Goal: Information Seeking & Learning: Learn about a topic

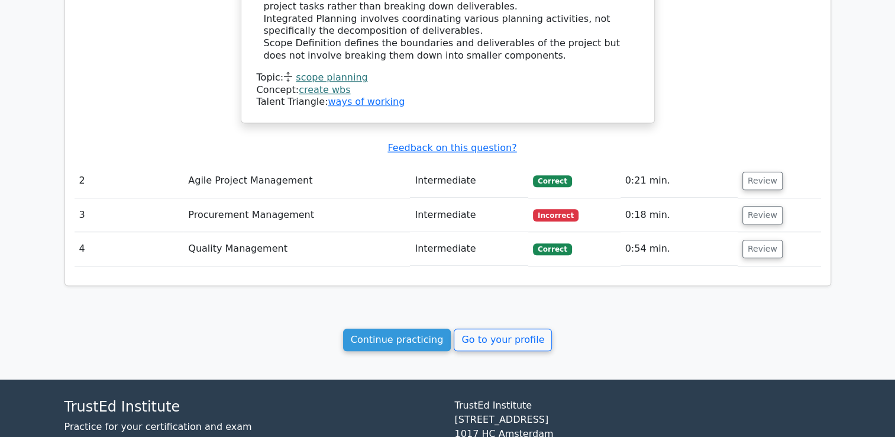
scroll to position [1048, 0]
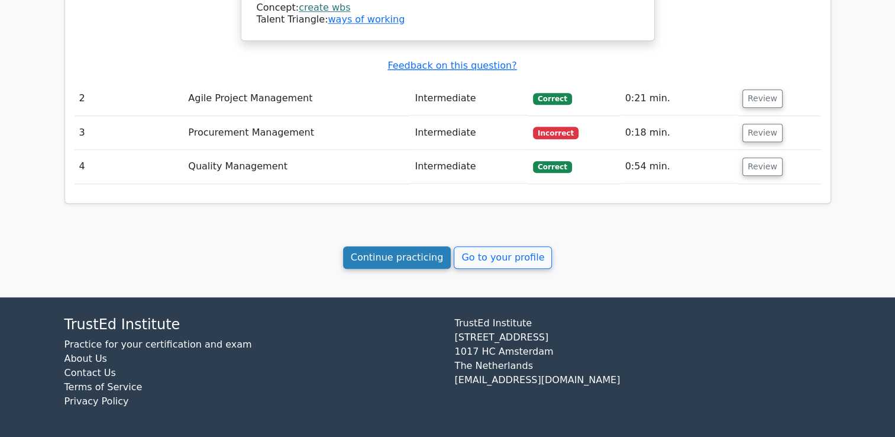
click at [403, 256] on link "Continue practicing" at bounding box center [397, 257] width 108 height 22
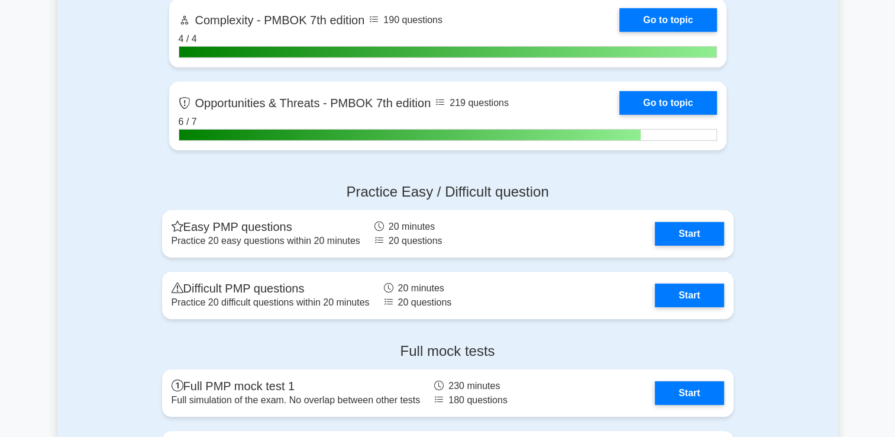
scroll to position [3701, 0]
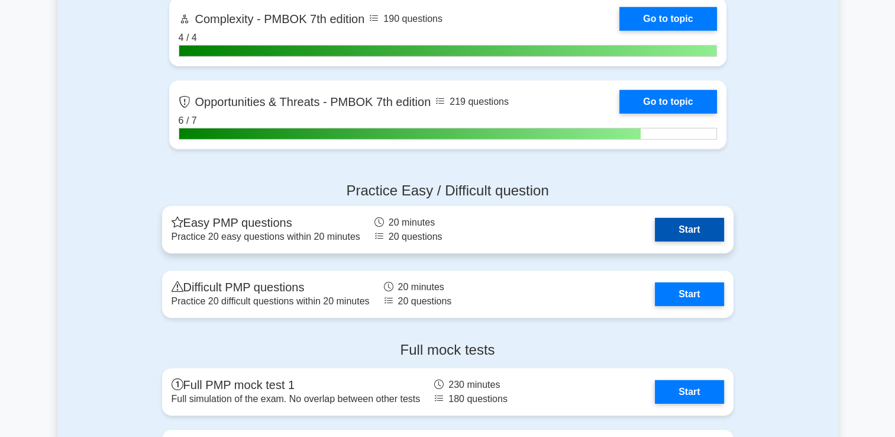
click at [670, 222] on link "Start" at bounding box center [689, 230] width 69 height 24
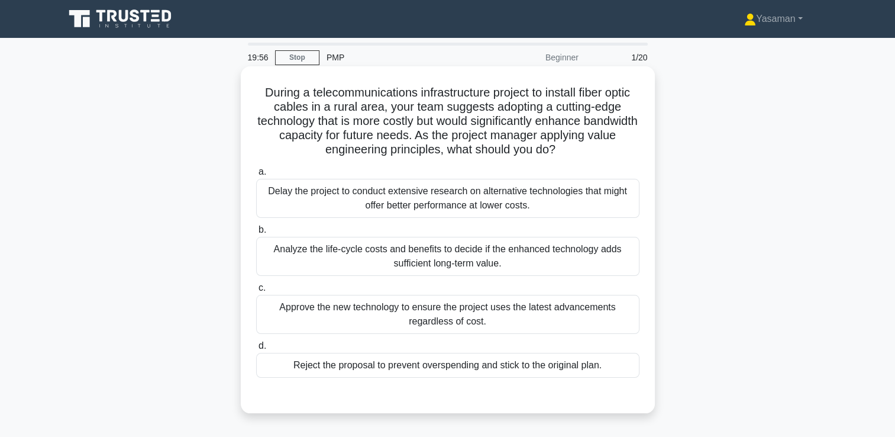
click at [496, 252] on div "Analyze the life-cycle costs and benefits to decide if the enhanced technology …" at bounding box center [447, 256] width 383 height 39
click at [256, 234] on input "b. Analyze the life-cycle costs and benefits to decide if the enhanced technolo…" at bounding box center [256, 230] width 0 height 8
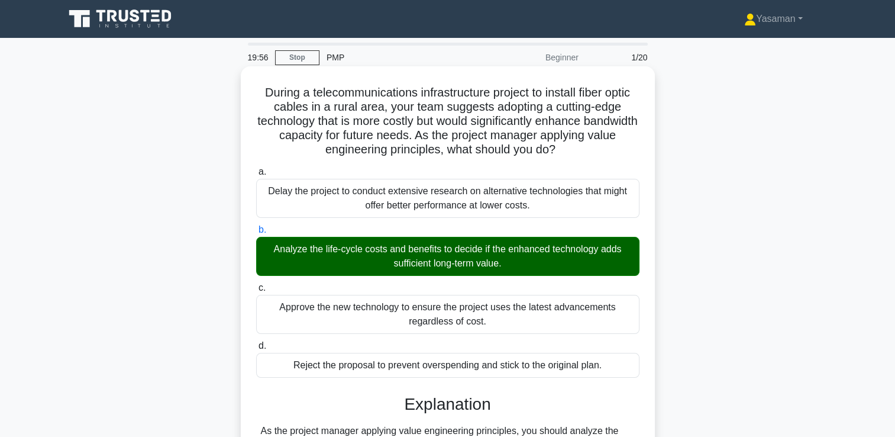
scroll to position [277, 0]
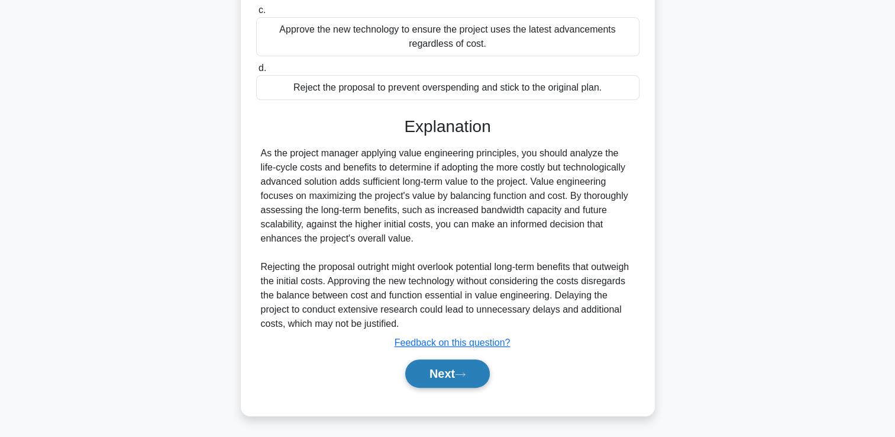
click at [429, 377] on button "Next" at bounding box center [447, 373] width 85 height 28
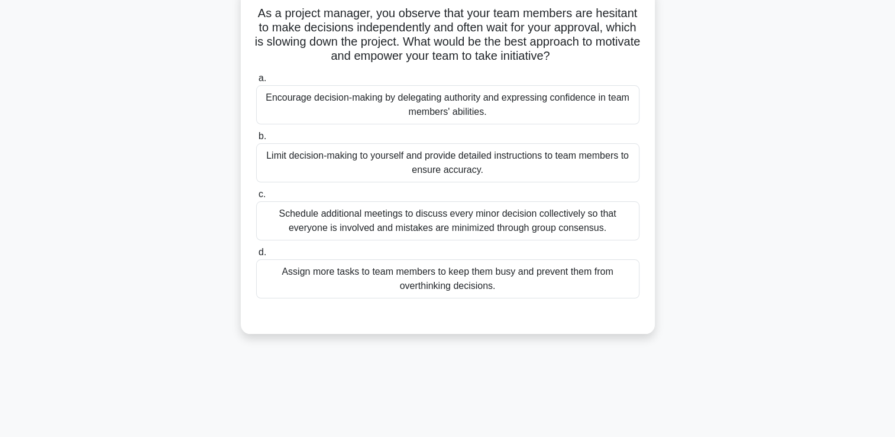
scroll to position [82, 0]
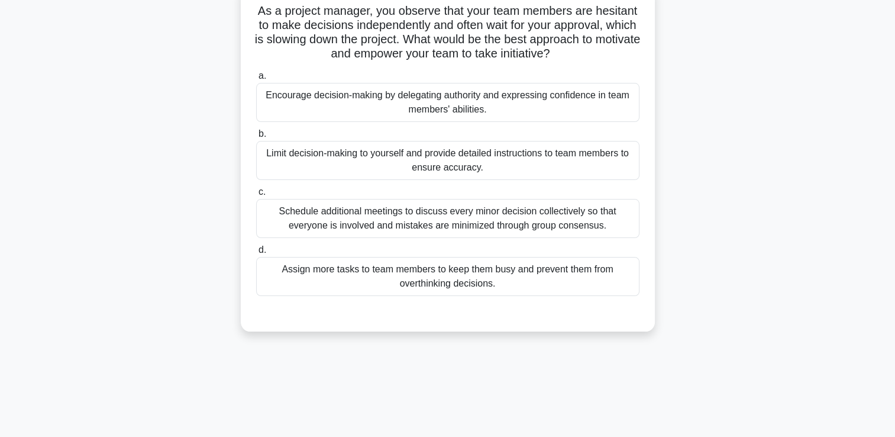
click at [485, 95] on div "Encourage decision-making by delegating authority and expressing confidence in …" at bounding box center [447, 102] width 383 height 39
click at [256, 80] on input "a. Encourage decision-making by delegating authority and expressing confidence …" at bounding box center [256, 76] width 0 height 8
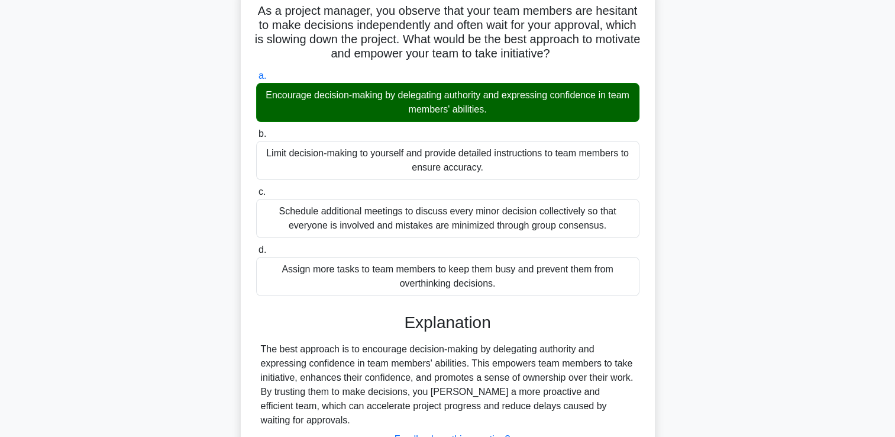
scroll to position [202, 0]
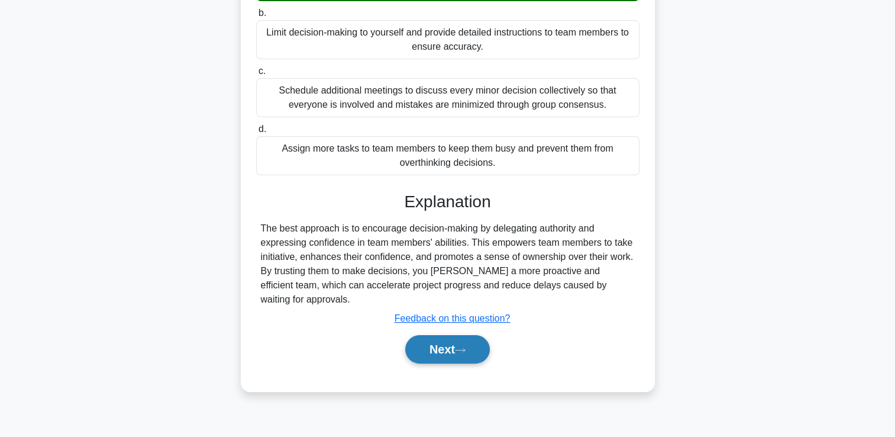
click at [435, 343] on button "Next" at bounding box center [447, 349] width 85 height 28
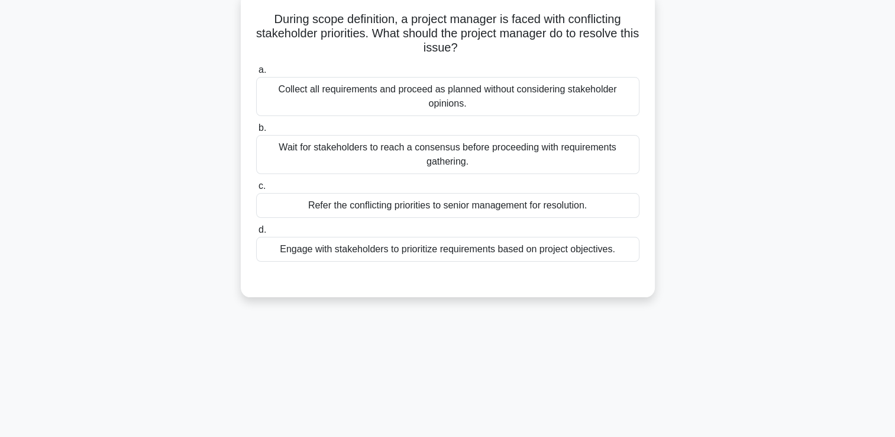
scroll to position [63, 0]
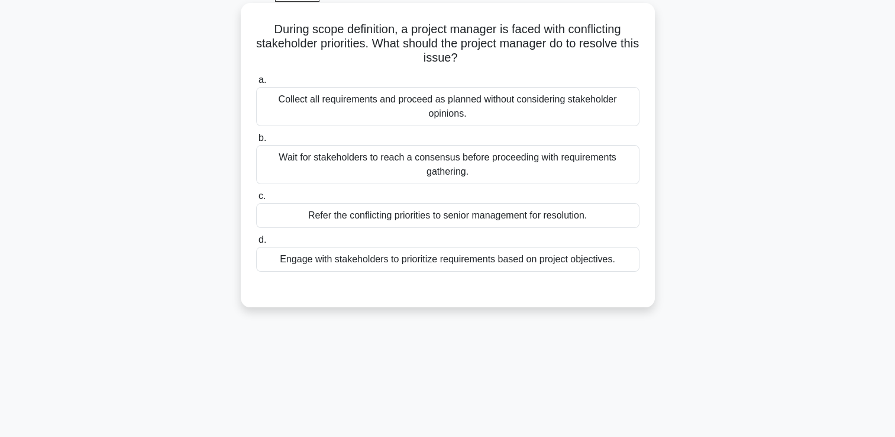
click at [426, 259] on div "Engage with stakeholders to prioritize requirements based on project objectives." at bounding box center [447, 259] width 383 height 25
click at [256, 244] on input "d. Engage with stakeholders to prioritize requirements based on project objecti…" at bounding box center [256, 240] width 0 height 8
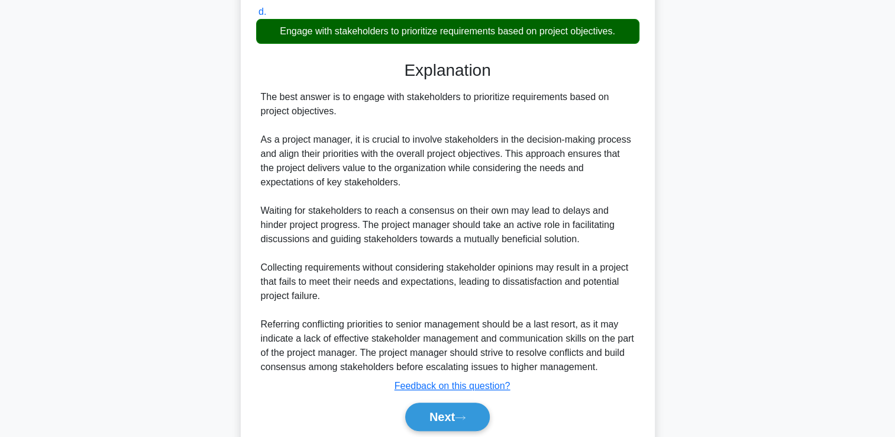
scroll to position [334, 0]
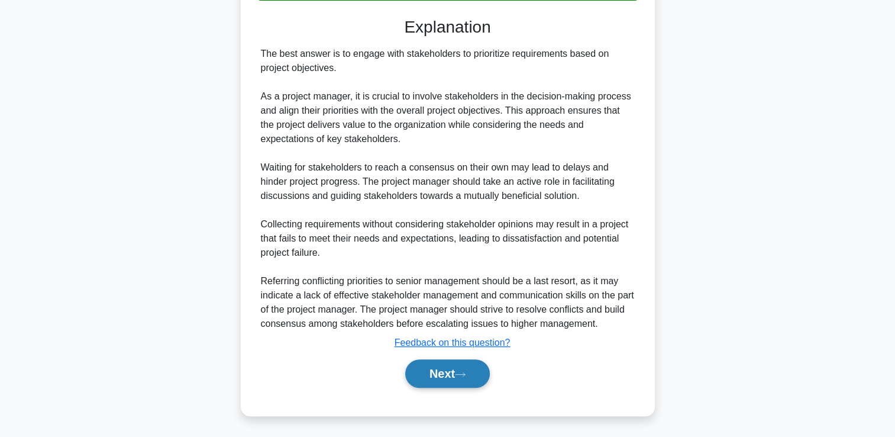
click at [424, 370] on button "Next" at bounding box center [447, 373] width 85 height 28
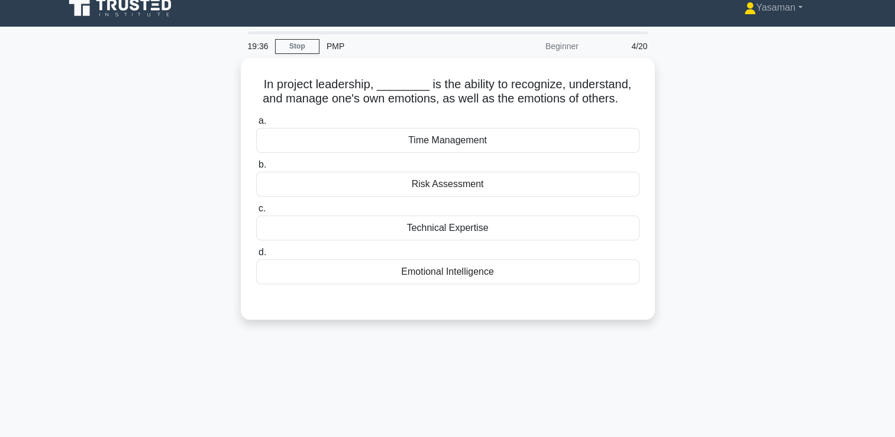
scroll to position [9, 0]
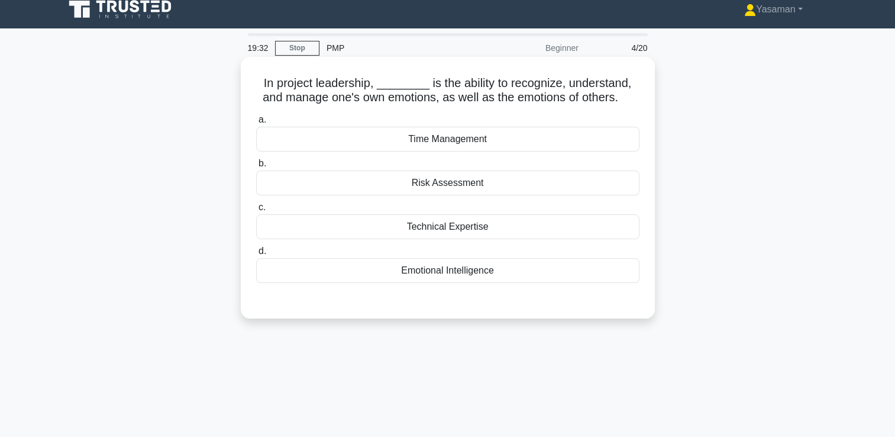
click at [444, 280] on div "Emotional Intelligence" at bounding box center [447, 270] width 383 height 25
click at [256, 255] on input "d. Emotional Intelligence" at bounding box center [256, 251] width 0 height 8
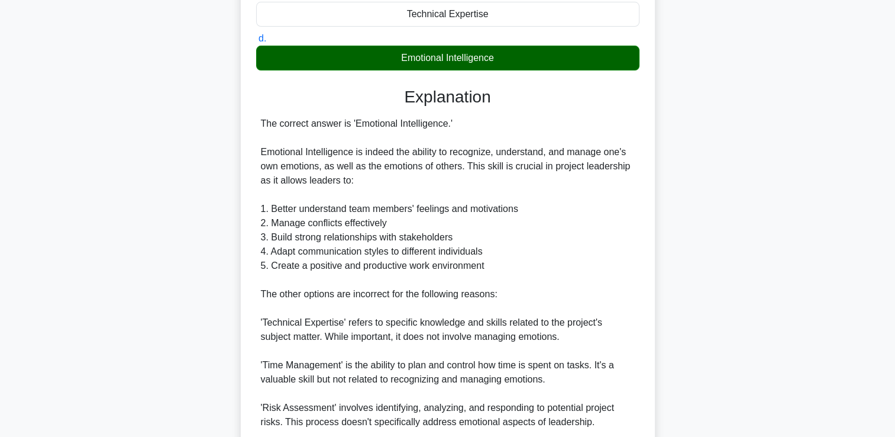
scroll to position [328, 0]
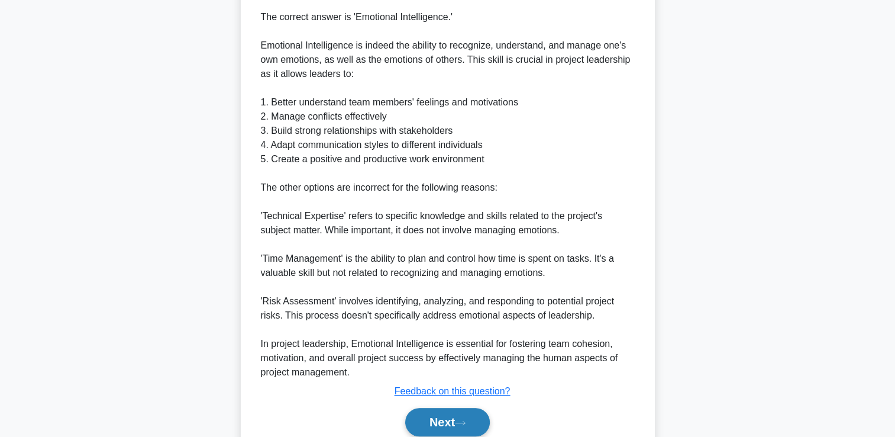
click at [435, 426] on button "Next" at bounding box center [447, 422] width 85 height 28
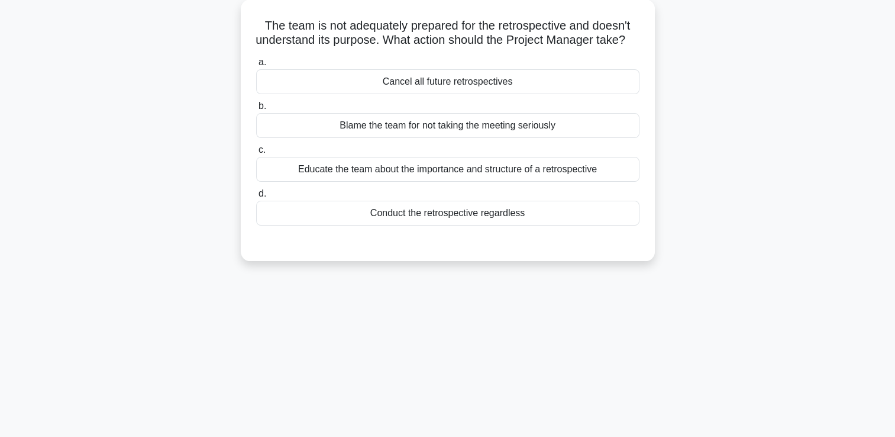
scroll to position [59, 0]
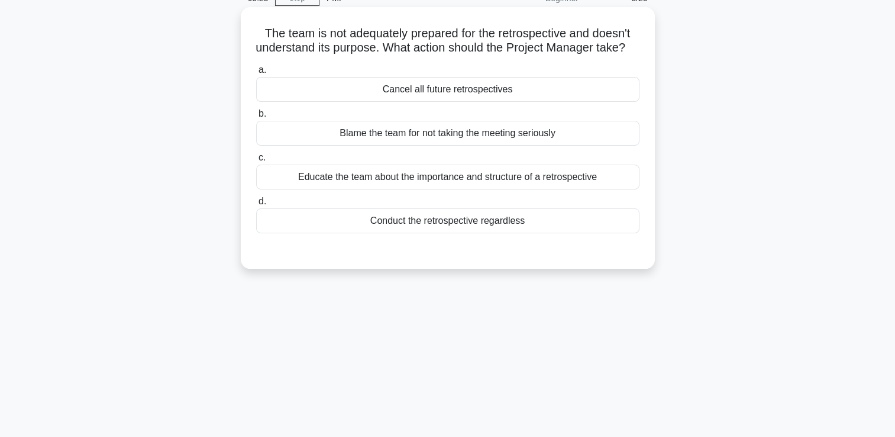
click at [509, 189] on div "Educate the team about the importance and structure of a retrospective" at bounding box center [447, 176] width 383 height 25
click at [256, 162] on input "c. Educate the team about the importance and structure of a retrospective" at bounding box center [256, 158] width 0 height 8
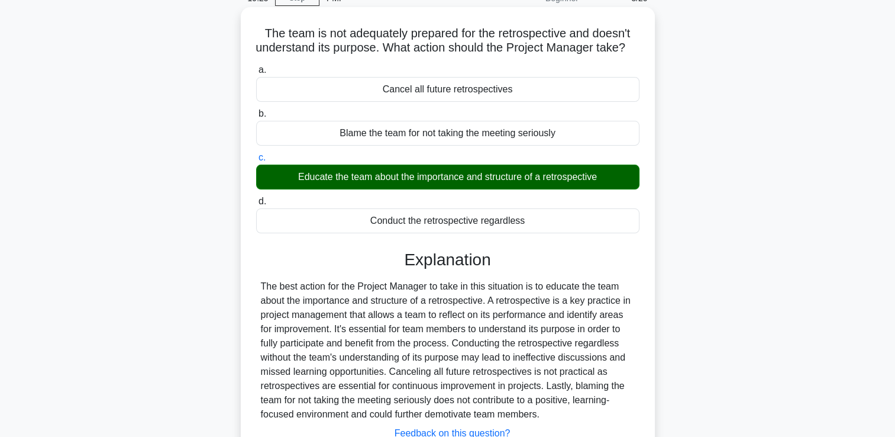
scroll to position [202, 0]
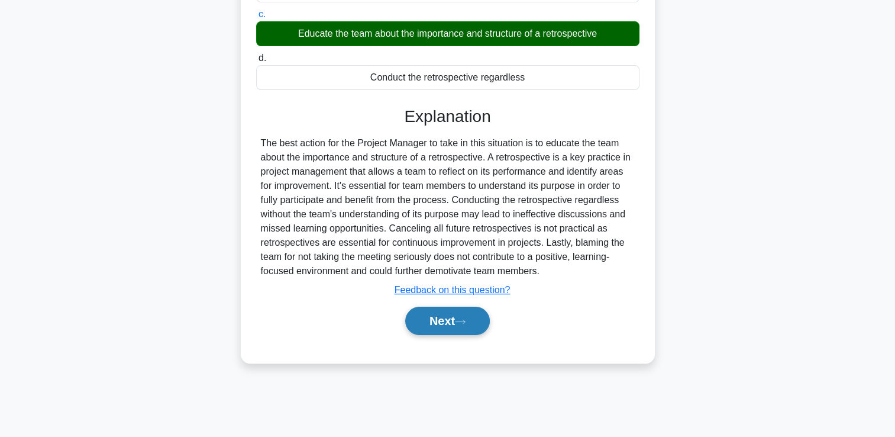
click at [454, 324] on button "Next" at bounding box center [447, 320] width 85 height 28
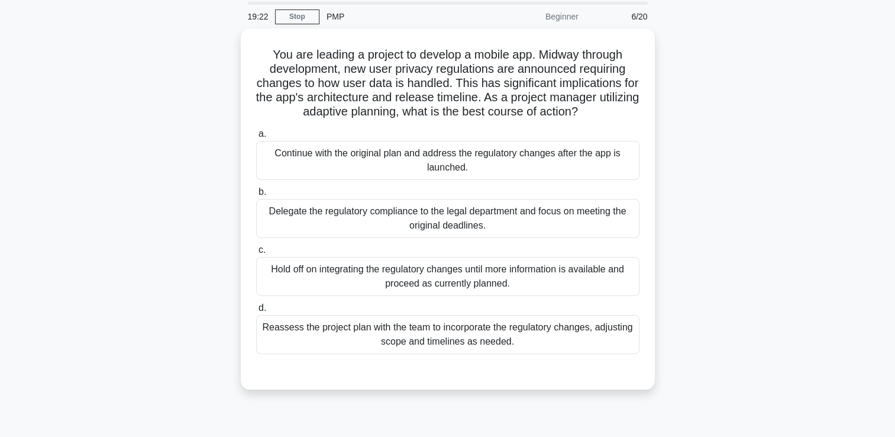
scroll to position [44, 0]
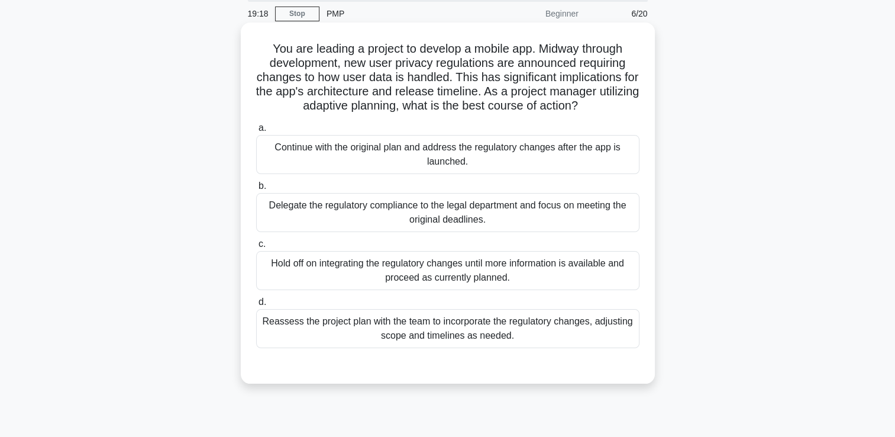
click at [451, 335] on div "Reassess the project plan with the team to incorporate the regulatory changes, …" at bounding box center [447, 328] width 383 height 39
click at [256, 306] on input "d. Reassess the project plan with the team to incorporate the regulatory change…" at bounding box center [256, 302] width 0 height 8
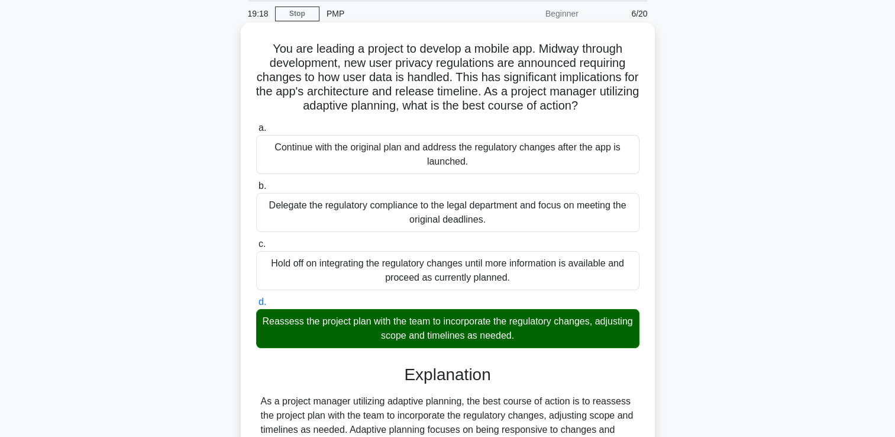
scroll to position [221, 0]
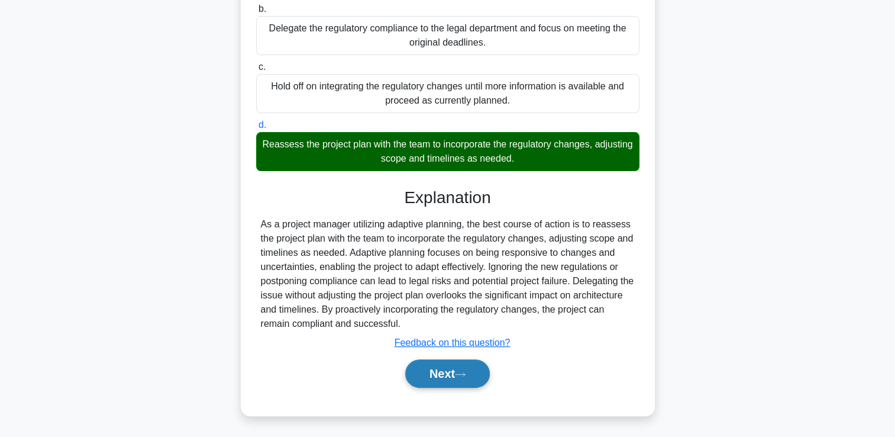
click at [420, 383] on button "Next" at bounding box center [447, 373] width 85 height 28
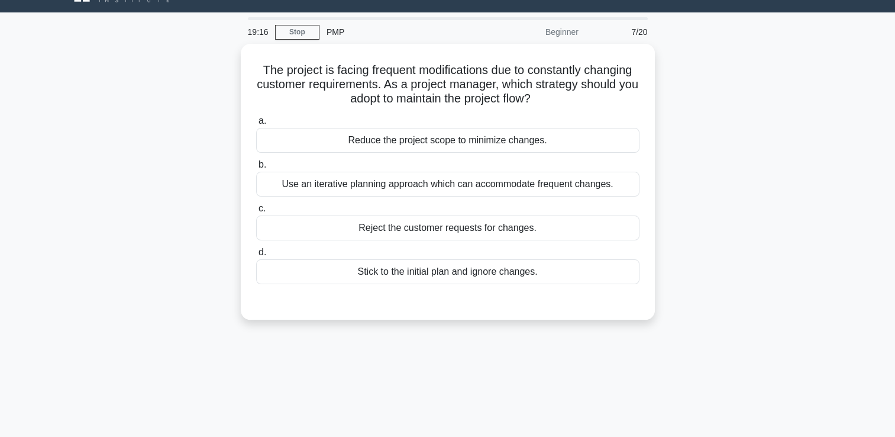
scroll to position [18, 0]
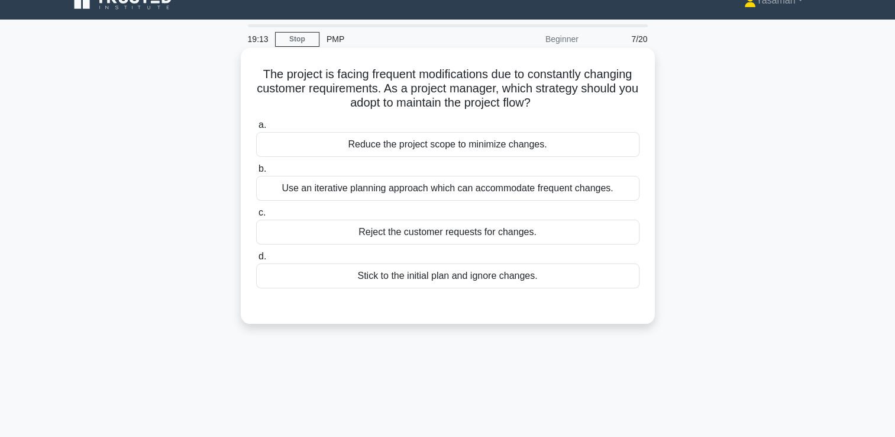
click at [459, 189] on div "Use an iterative planning approach which can accommodate frequent changes." at bounding box center [447, 188] width 383 height 25
click at [256, 173] on input "b. Use an iterative planning approach which can accommodate frequent changes." at bounding box center [256, 169] width 0 height 8
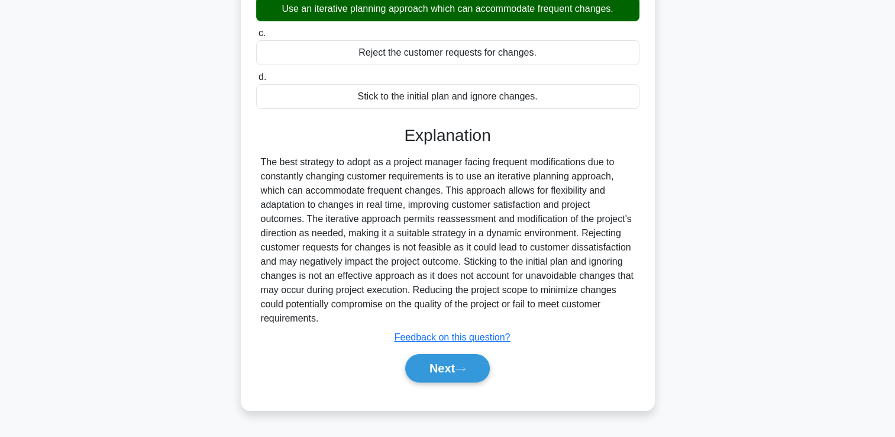
scroll to position [202, 0]
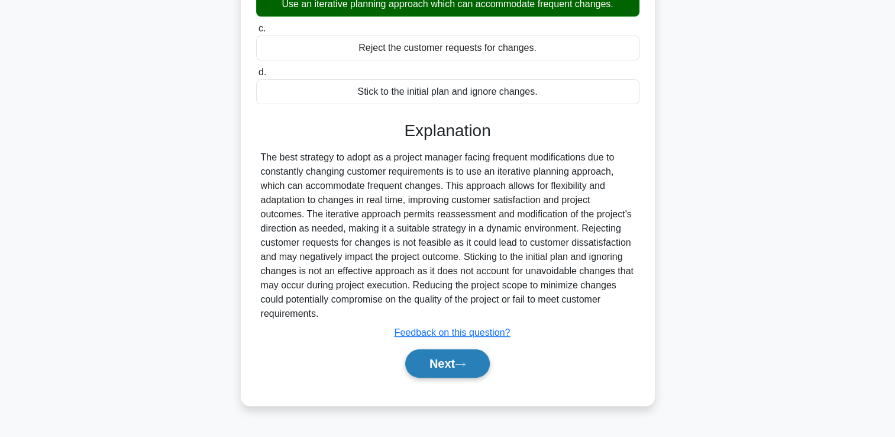
click at [428, 360] on button "Next" at bounding box center [447, 363] width 85 height 28
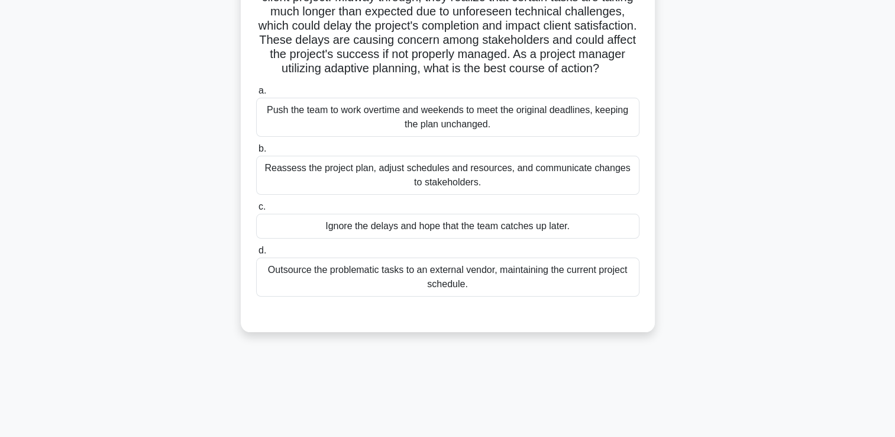
scroll to position [103, 0]
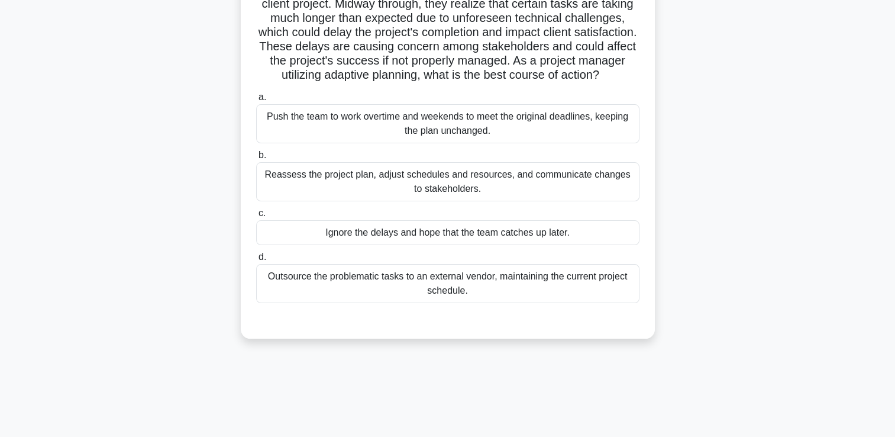
click at [489, 192] on div "Reassess the project plan, adjust schedules and resources, and communicate chan…" at bounding box center [447, 181] width 383 height 39
click at [256, 159] on input "b. Reassess the project plan, adjust schedules and resources, and communicate c…" at bounding box center [256, 155] width 0 height 8
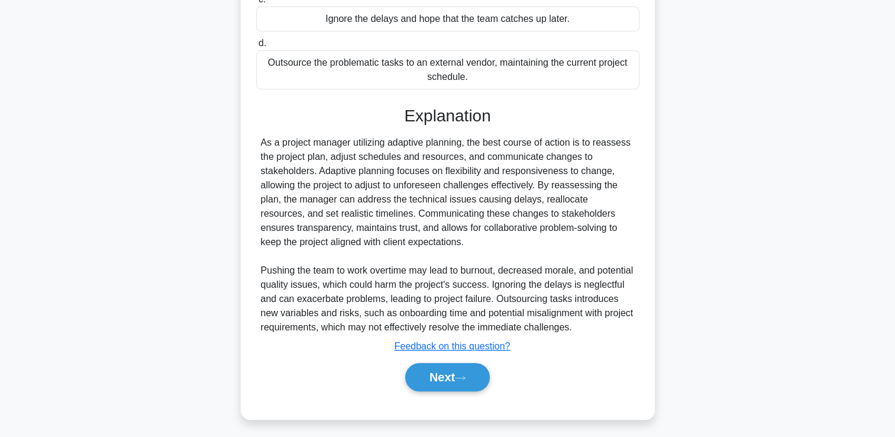
scroll to position [334, 0]
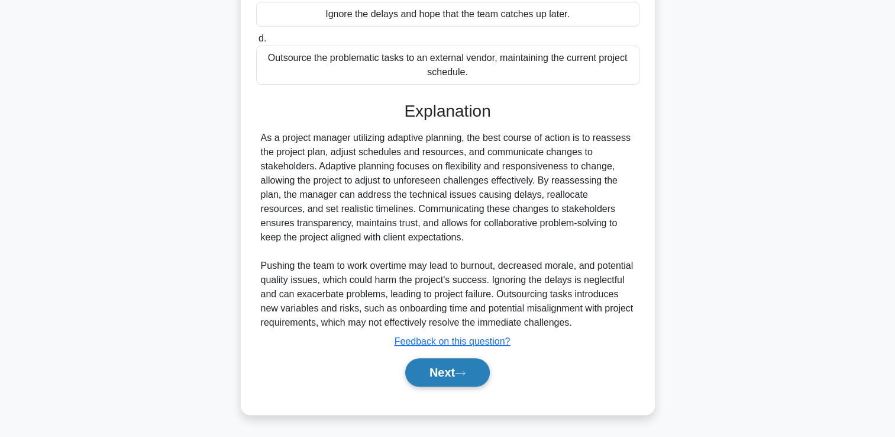
click at [441, 375] on button "Next" at bounding box center [447, 372] width 85 height 28
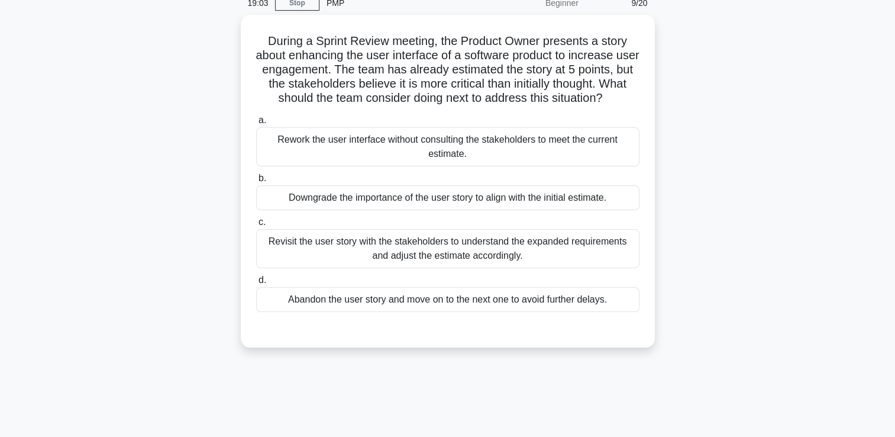
scroll to position [57, 0]
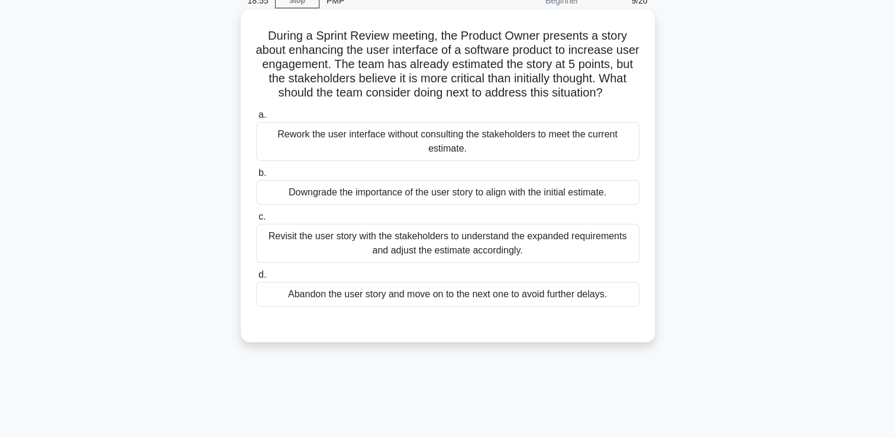
click at [457, 252] on div "Revisit the user story with the stakeholders to understand the expanded require…" at bounding box center [447, 243] width 383 height 39
click at [256, 221] on input "c. Revisit the user story with the stakeholders to understand the expanded requ…" at bounding box center [256, 217] width 0 height 8
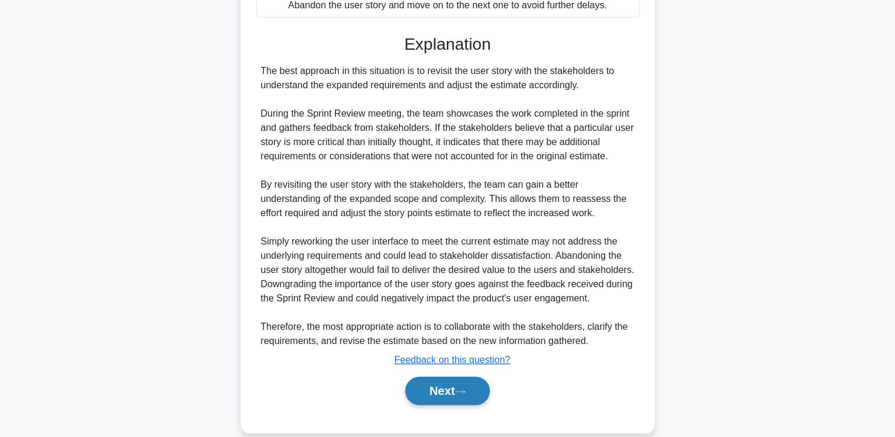
click at [428, 385] on button "Next" at bounding box center [447, 390] width 85 height 28
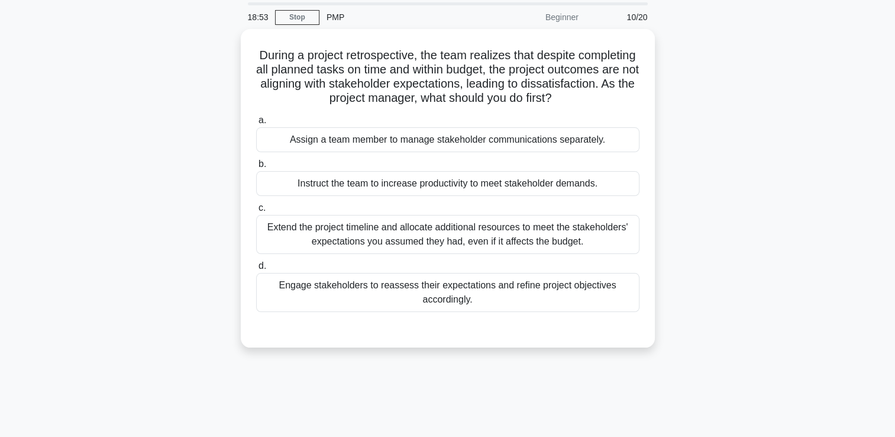
scroll to position [37, 0]
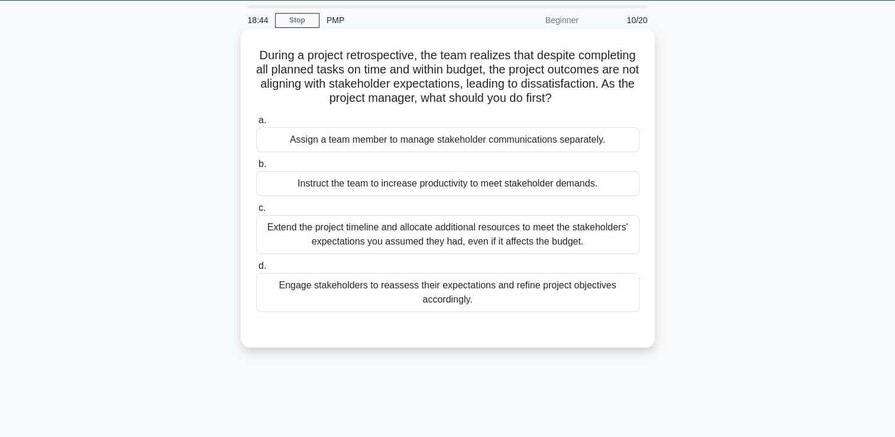
click at [428, 295] on div "Engage stakeholders to reassess their expectations and refine project objective…" at bounding box center [447, 292] width 383 height 39
click at [256, 270] on input "d. Engage stakeholders to reassess their expectations and refine project object…" at bounding box center [256, 266] width 0 height 8
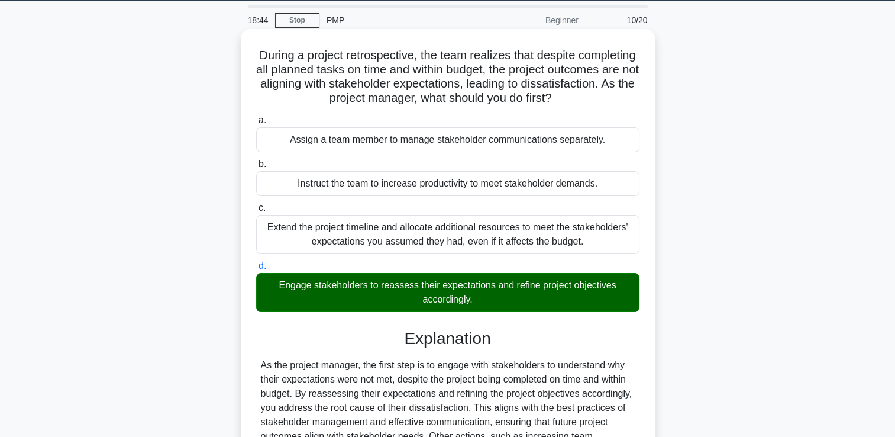
scroll to position [202, 0]
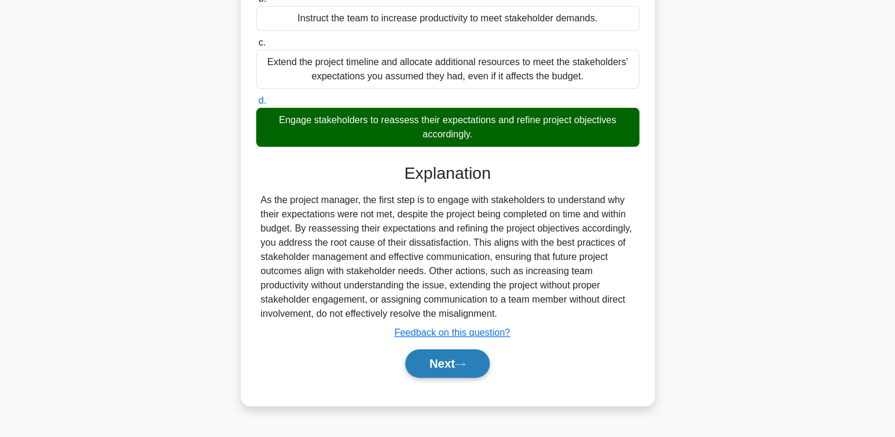
click at [433, 353] on button "Next" at bounding box center [447, 363] width 85 height 28
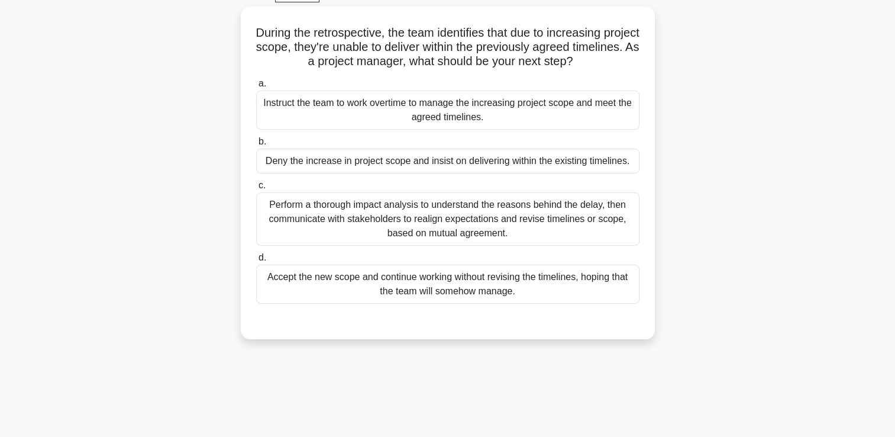
scroll to position [61, 0]
click at [443, 223] on div "Perform a thorough impact analysis to understand the reasons behind the delay, …" at bounding box center [447, 217] width 383 height 53
click at [256, 188] on input "c. Perform a thorough impact analysis to understand the reasons behind the dela…" at bounding box center [256, 184] width 0 height 8
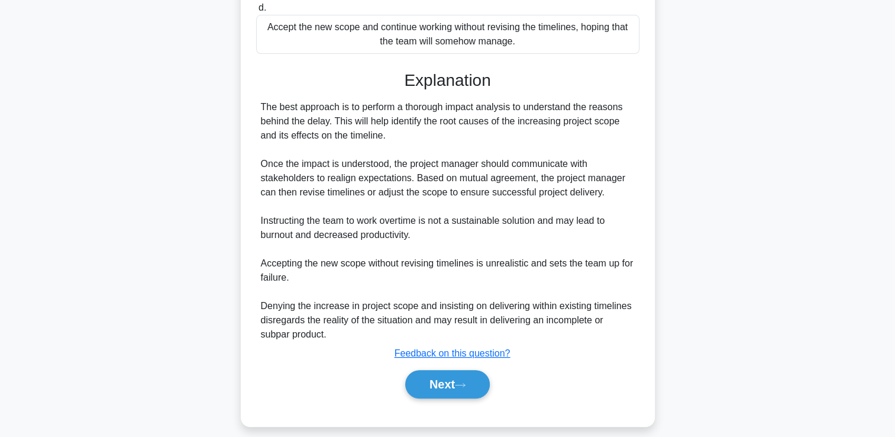
scroll to position [320, 0]
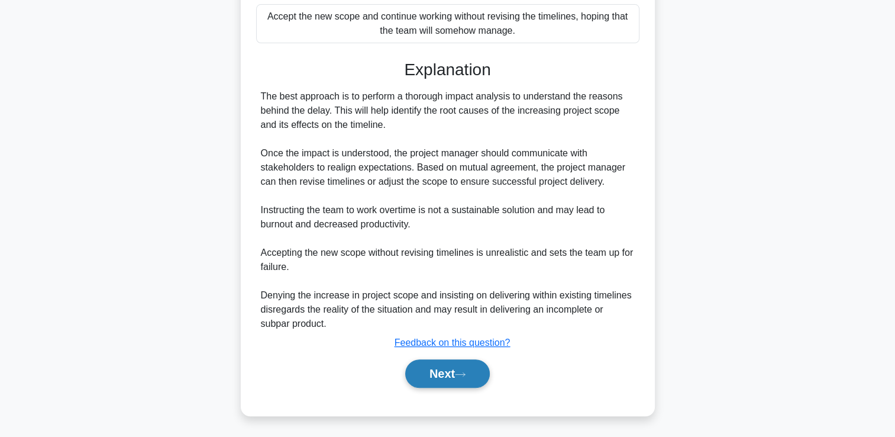
click at [431, 368] on button "Next" at bounding box center [447, 373] width 85 height 28
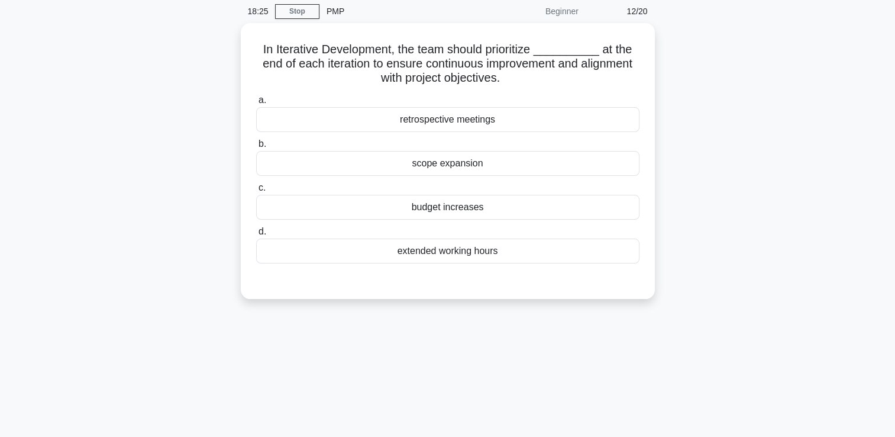
scroll to position [46, 0]
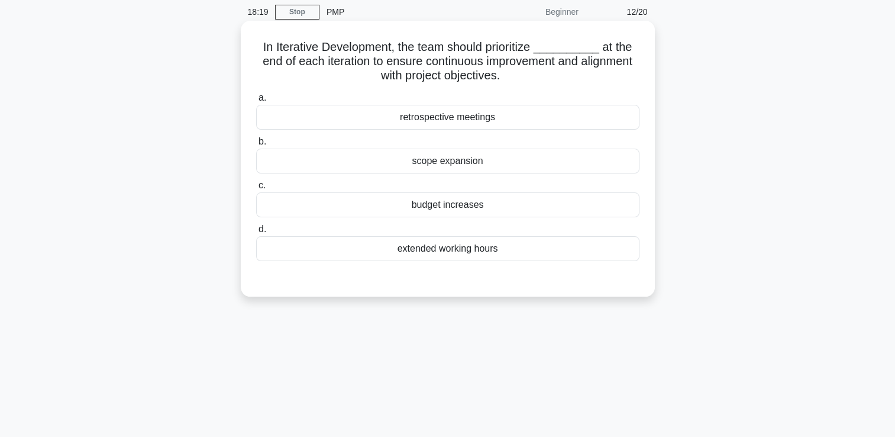
click at [517, 120] on div "retrospective meetings" at bounding box center [447, 117] width 383 height 25
click at [256, 102] on input "a. retrospective meetings" at bounding box center [256, 98] width 0 height 8
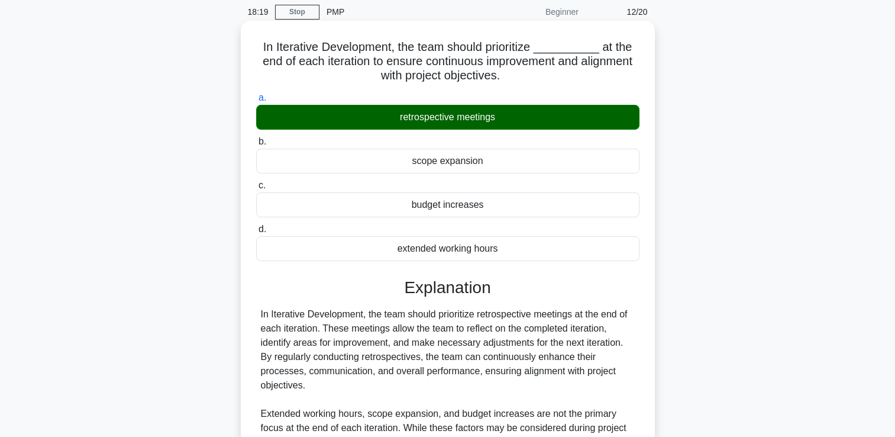
scroll to position [202, 0]
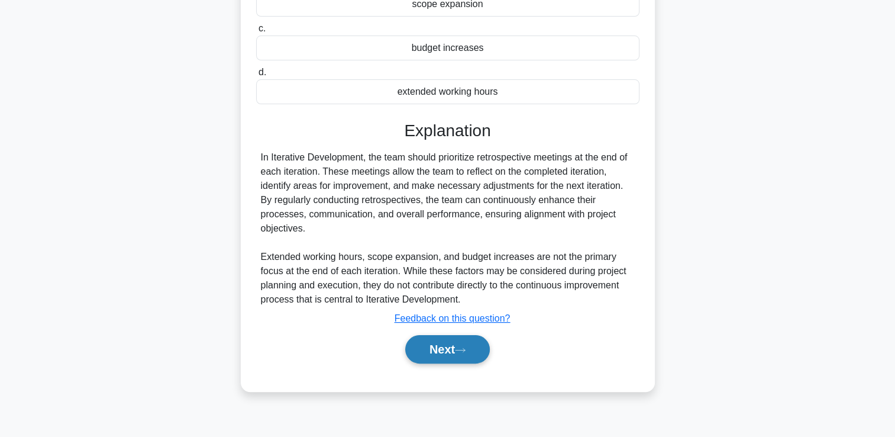
click at [450, 344] on button "Next" at bounding box center [447, 349] width 85 height 28
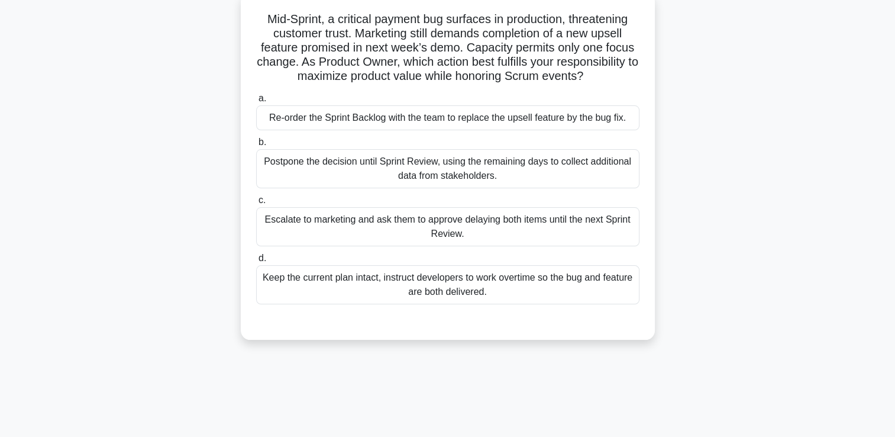
scroll to position [77, 0]
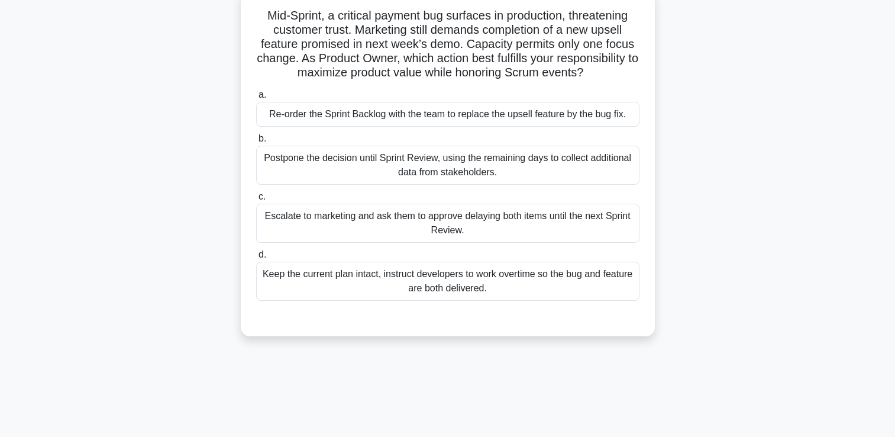
click at [504, 120] on div "Re-order the Sprint Backlog with the team to replace the upsell feature by the …" at bounding box center [447, 114] width 383 height 25
click at [256, 99] on input "a. Re-order the Sprint Backlog with the team to replace the upsell feature by t…" at bounding box center [256, 95] width 0 height 8
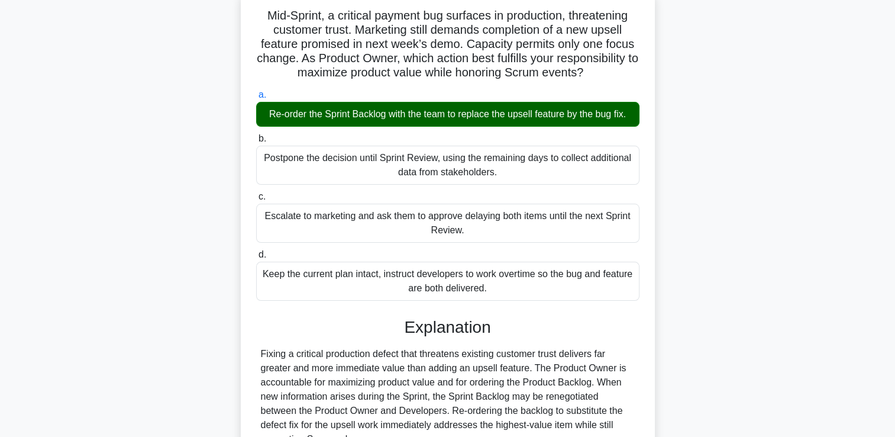
scroll to position [292, 0]
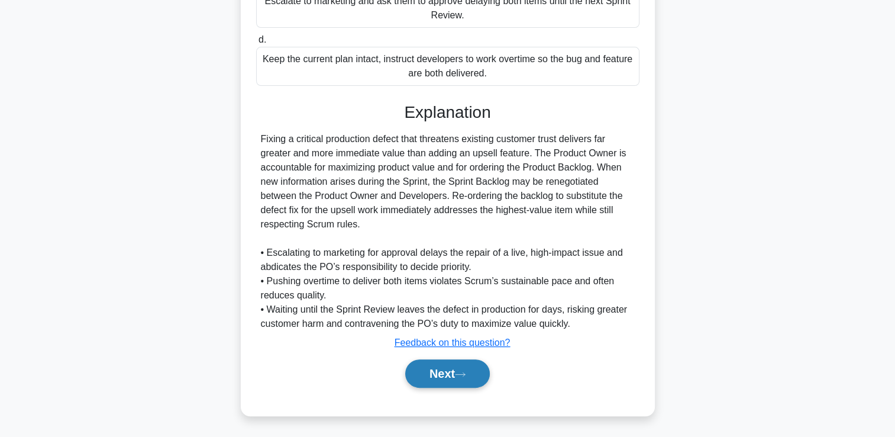
click at [435, 367] on button "Next" at bounding box center [447, 373] width 85 height 28
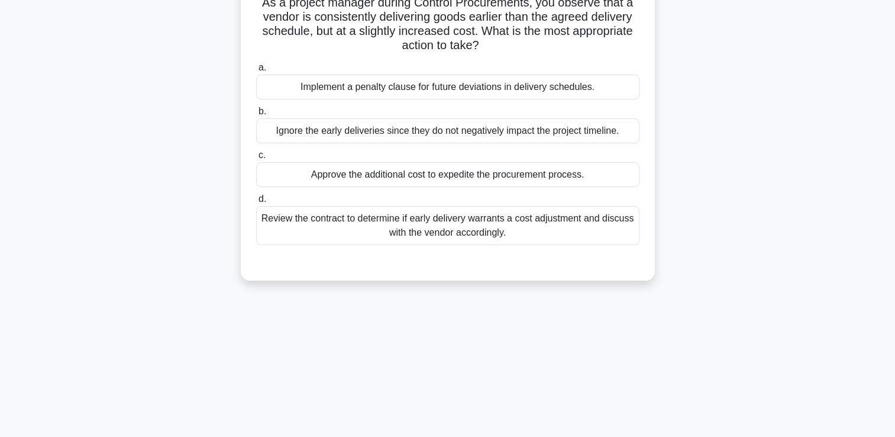
scroll to position [92, 0]
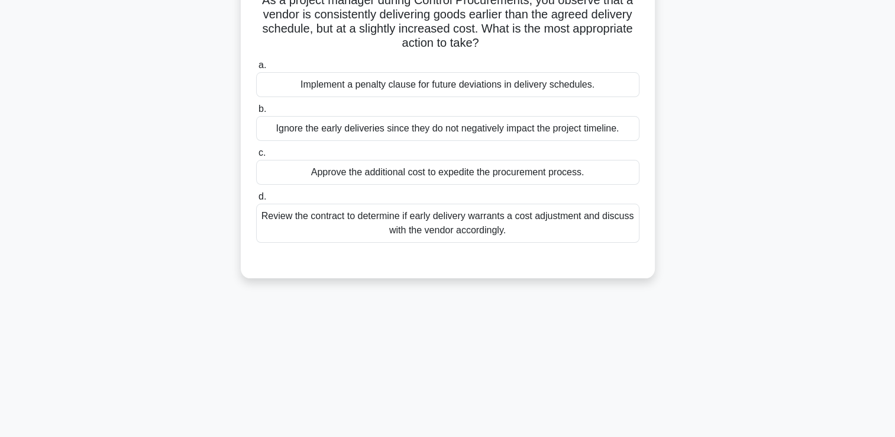
click at [440, 232] on div "Review the contract to determine if early delivery warrants a cost adjustment a…" at bounding box center [447, 223] width 383 height 39
click at [256, 201] on input "d. Review the contract to determine if early delivery warrants a cost adjustmen…" at bounding box center [256, 197] width 0 height 8
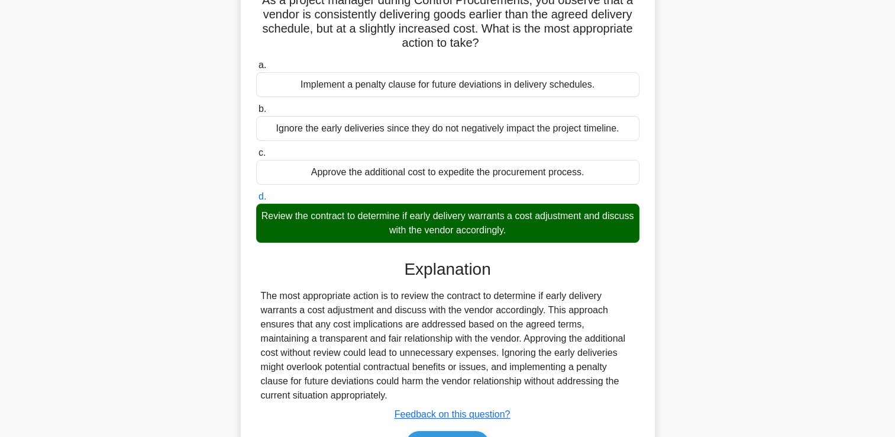
scroll to position [202, 0]
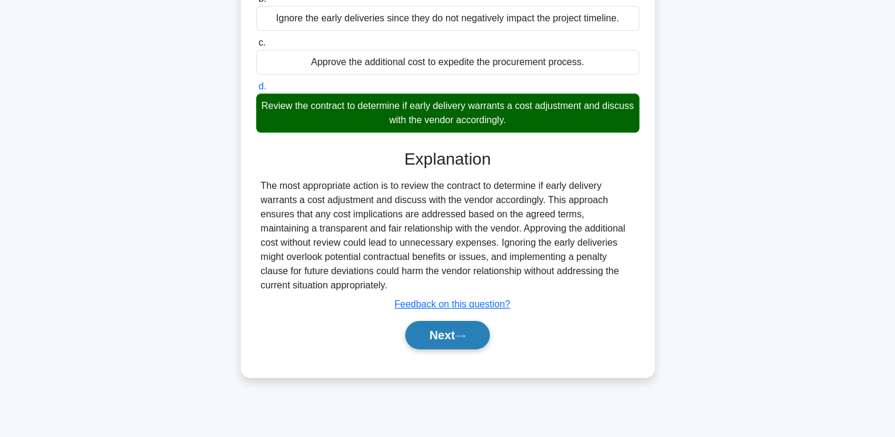
click at [423, 339] on button "Next" at bounding box center [447, 335] width 85 height 28
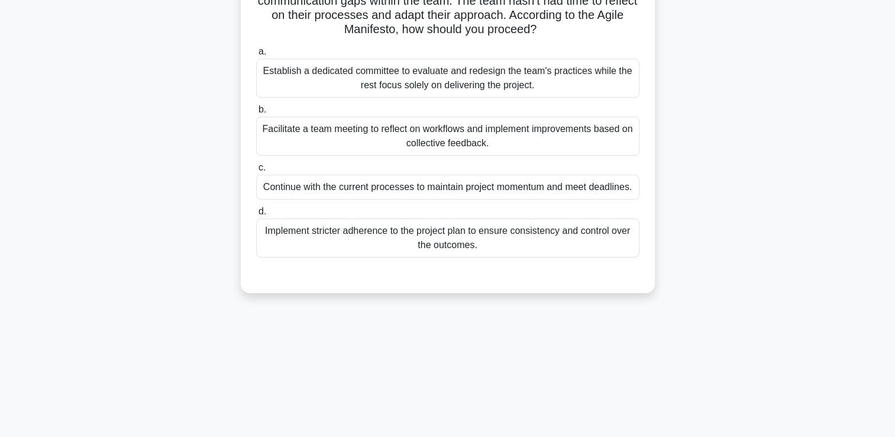
scroll to position [122, 0]
click at [464, 141] on div "Facilitate a team meeting to reflect on workflows and implement improvements ba…" at bounding box center [447, 134] width 383 height 39
click at [256, 112] on input "b. Facilitate a team meeting to reflect on workflows and implement improvements…" at bounding box center [256, 108] width 0 height 8
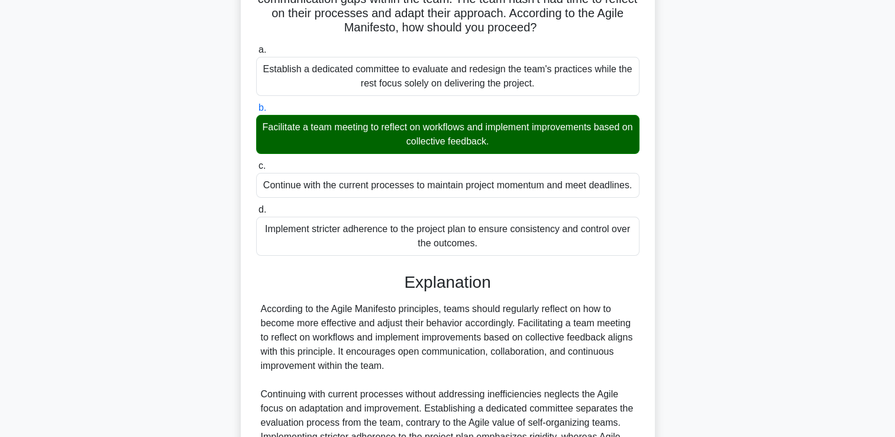
scroll to position [249, 0]
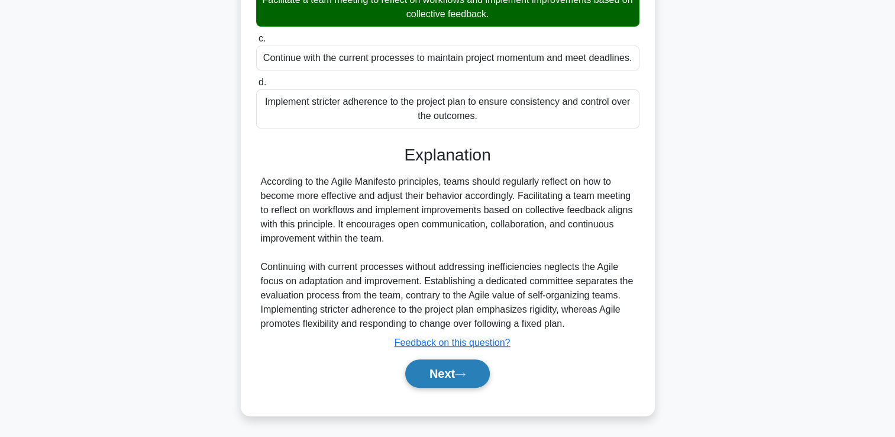
click at [426, 373] on button "Next" at bounding box center [447, 373] width 85 height 28
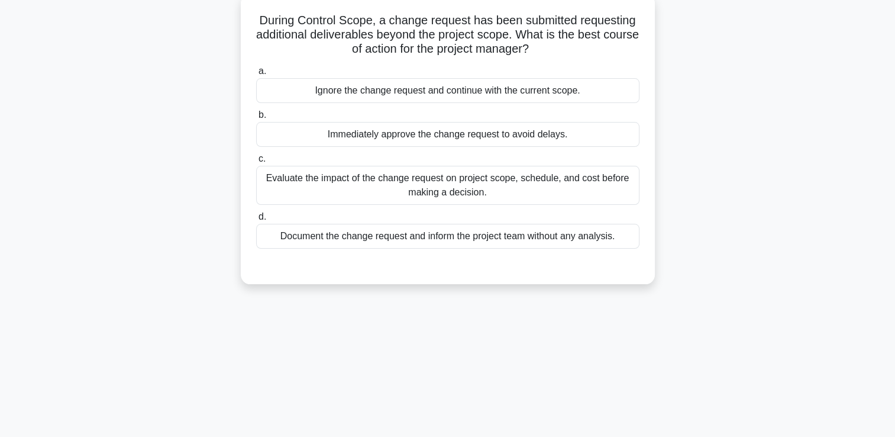
scroll to position [76, 0]
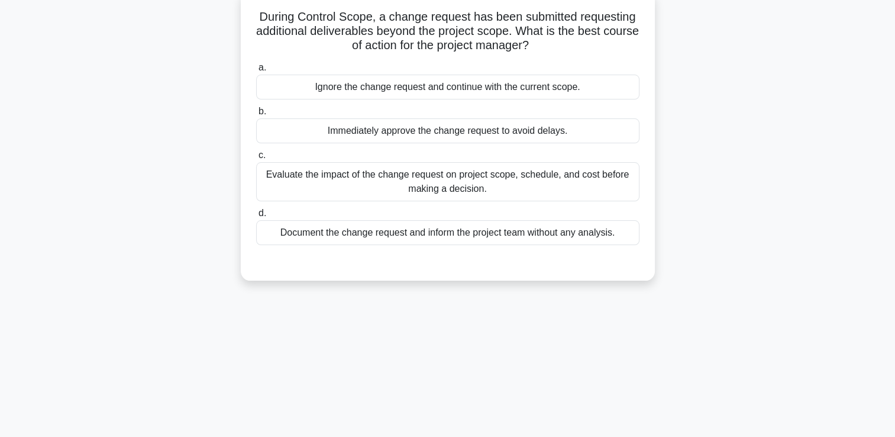
click at [464, 196] on div "Evaluate the impact of the change request on project scope, schedule, and cost …" at bounding box center [447, 181] width 383 height 39
click at [256, 159] on input "c. Evaluate the impact of the change request on project scope, schedule, and co…" at bounding box center [256, 155] width 0 height 8
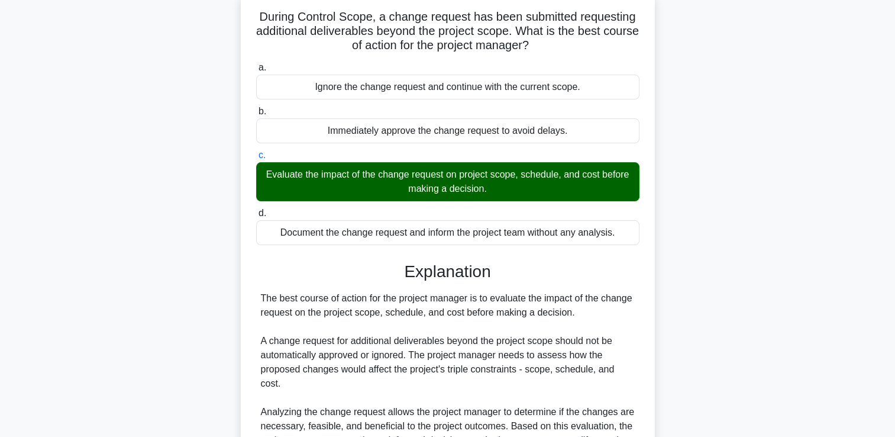
scroll to position [306, 0]
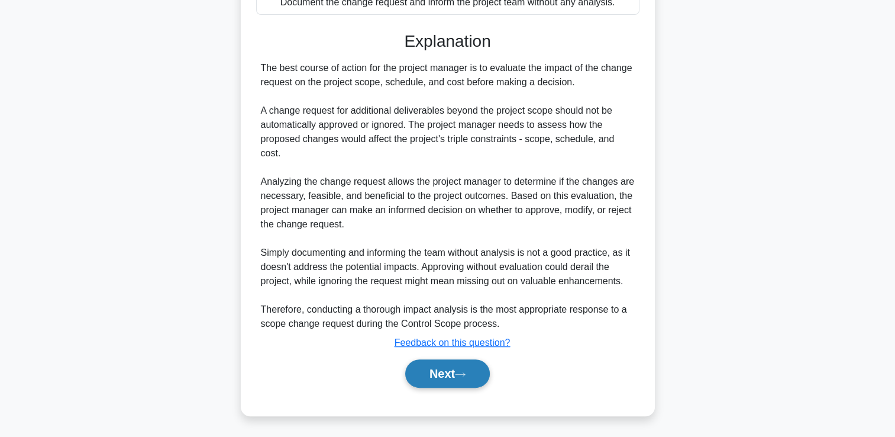
click at [443, 371] on button "Next" at bounding box center [447, 373] width 85 height 28
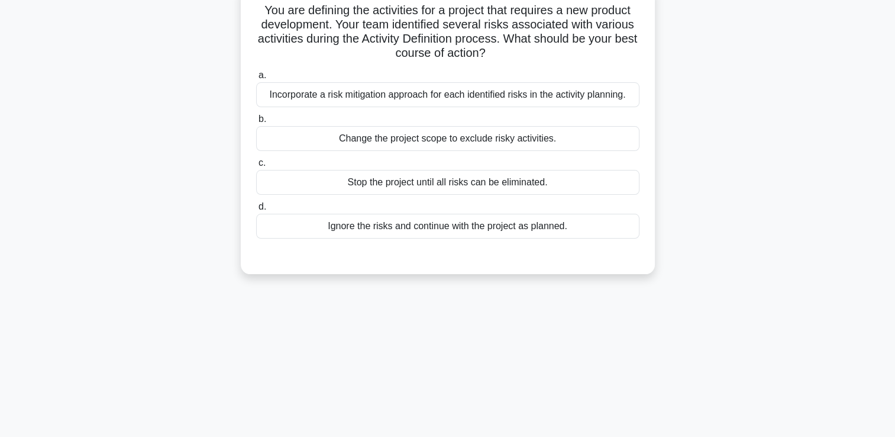
scroll to position [47, 0]
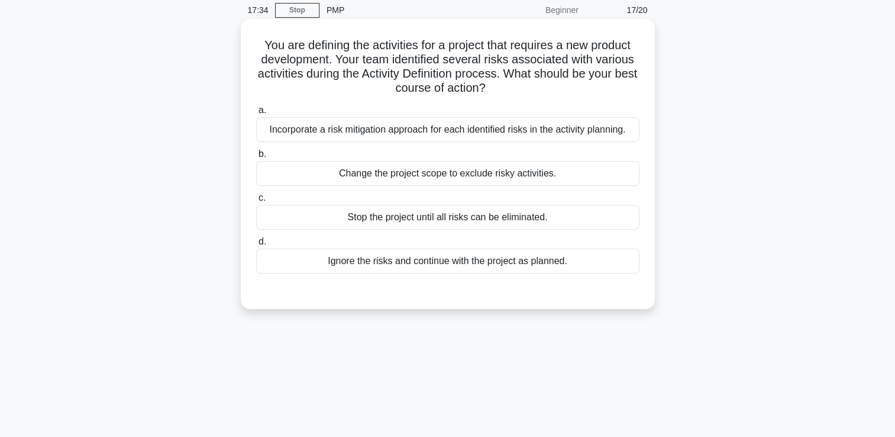
click at [457, 134] on div "Incorporate a risk mitigation approach for each identified risks in the activit…" at bounding box center [447, 129] width 383 height 25
click at [256, 114] on input "a. Incorporate a risk mitigation approach for each identified risks in the acti…" at bounding box center [256, 111] width 0 height 8
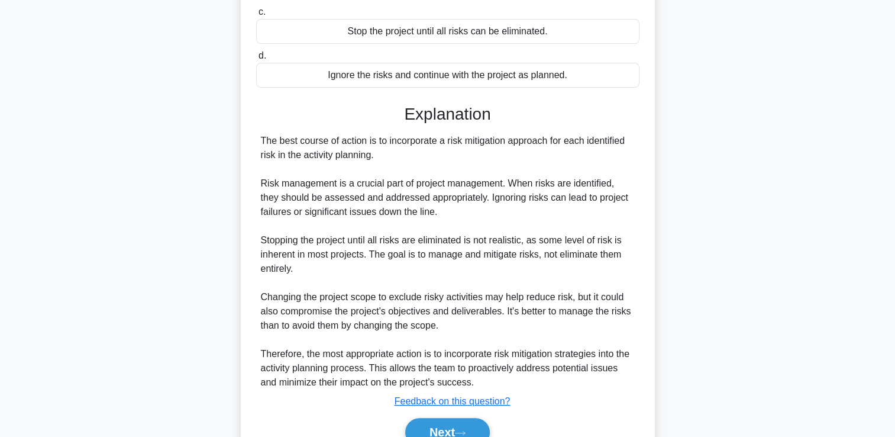
scroll to position [292, 0]
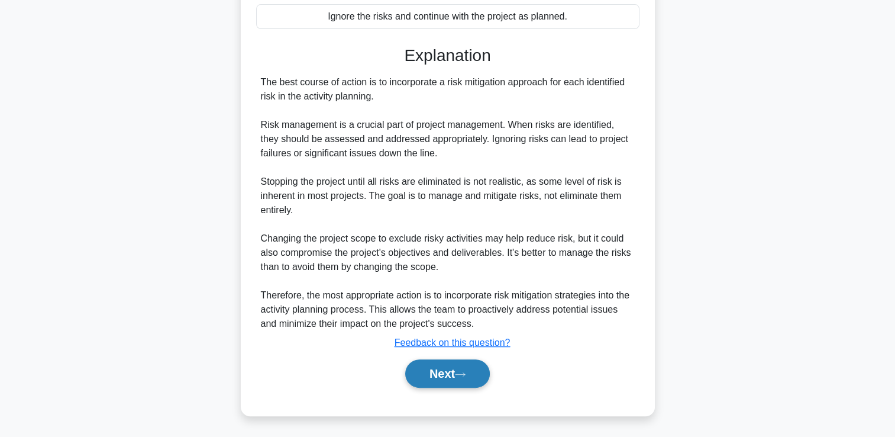
click at [427, 371] on button "Next" at bounding box center [447, 373] width 85 height 28
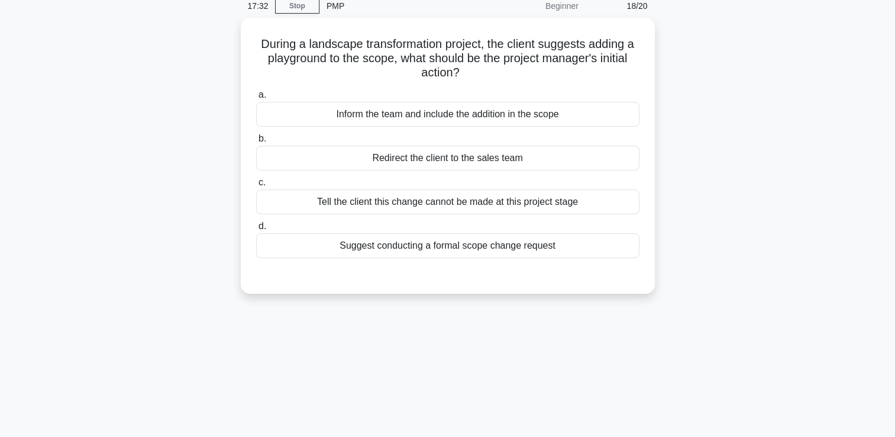
scroll to position [51, 0]
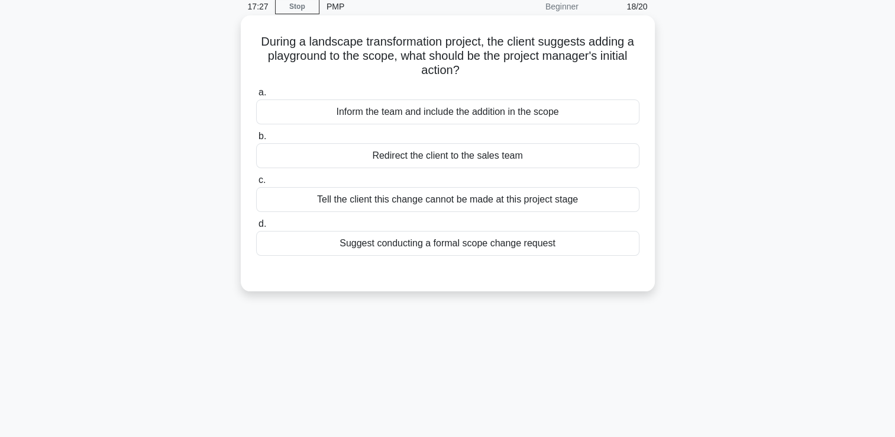
click at [474, 111] on div "Inform the team and include the addition in the scope" at bounding box center [447, 111] width 383 height 25
click at [256, 96] on input "a. Inform the team and include the addition in the scope" at bounding box center [256, 93] width 0 height 8
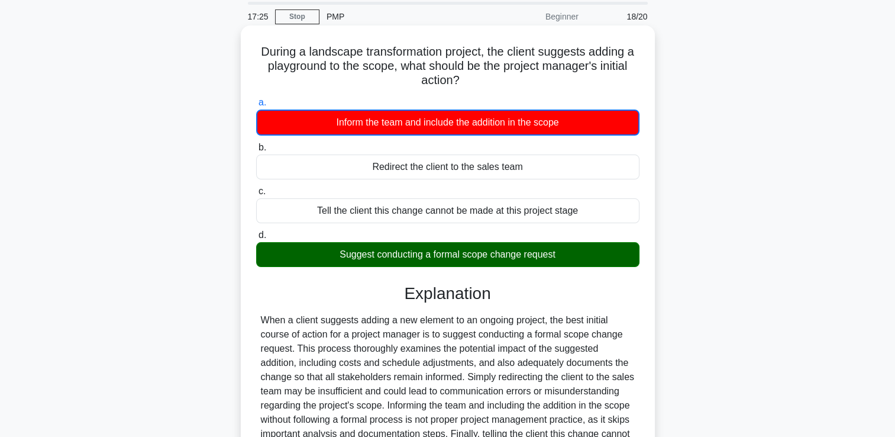
scroll to position [202, 0]
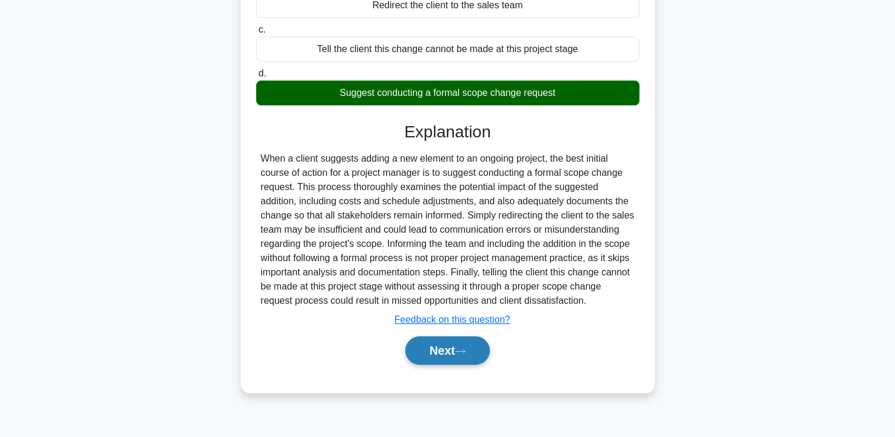
click at [447, 340] on button "Next" at bounding box center [447, 350] width 85 height 28
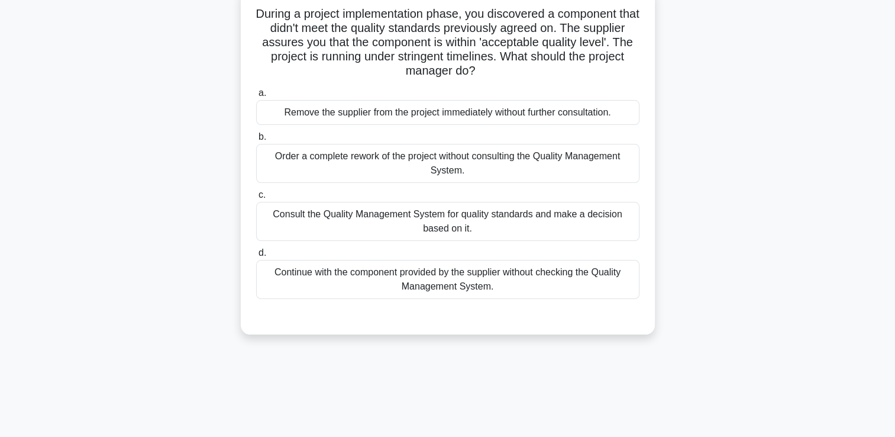
scroll to position [79, 0]
click at [434, 229] on div "Consult the Quality Management System for quality standards and make a decision…" at bounding box center [447, 221] width 383 height 39
click at [256, 199] on input "c. Consult the Quality Management System for quality standards and make a decis…" at bounding box center [256, 195] width 0 height 8
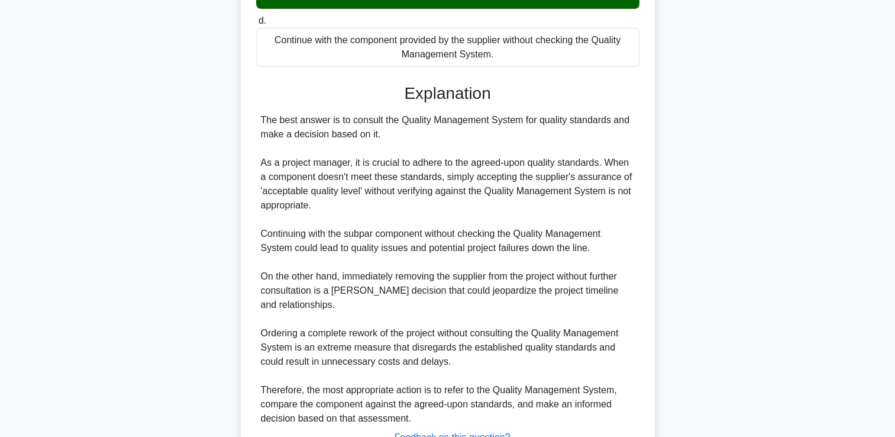
scroll to position [405, 0]
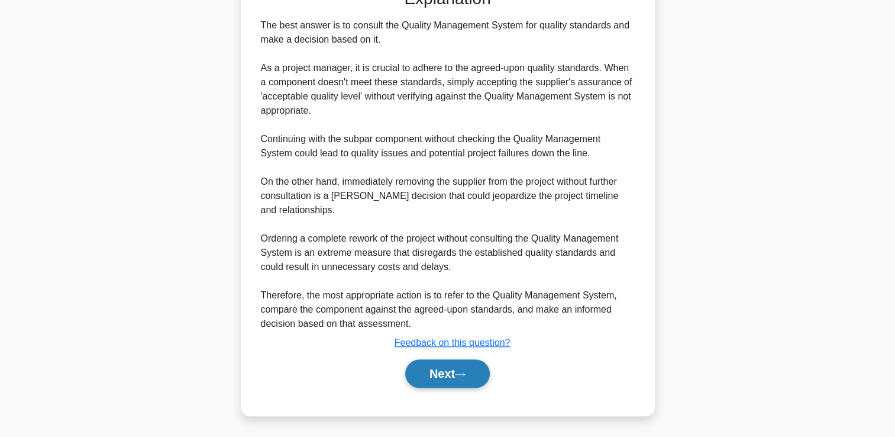
click at [435, 368] on button "Next" at bounding box center [447, 373] width 85 height 28
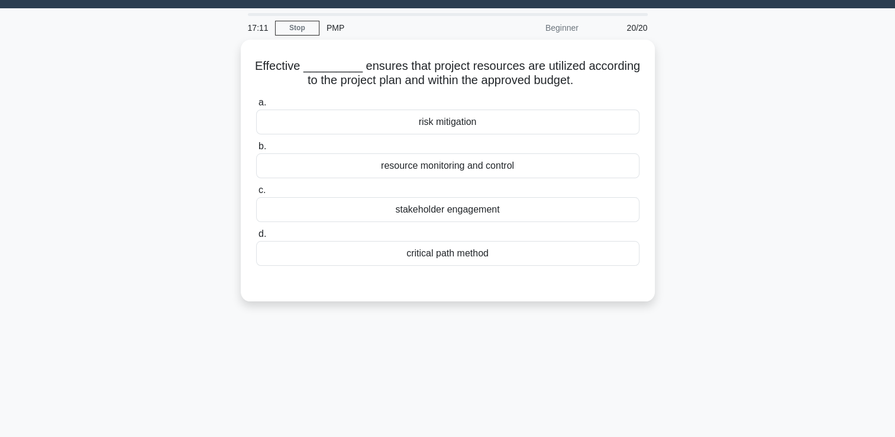
scroll to position [29, 0]
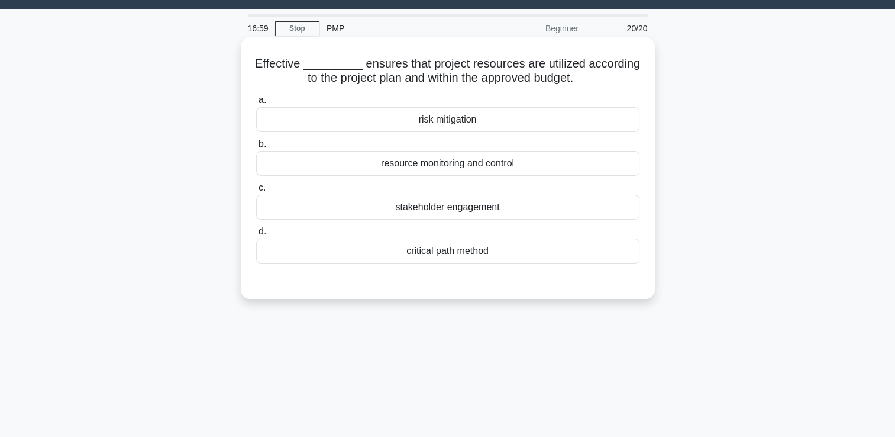
click at [486, 164] on div "resource monitoring and control" at bounding box center [447, 163] width 383 height 25
click at [256, 148] on input "b. resource monitoring and control" at bounding box center [256, 144] width 0 height 8
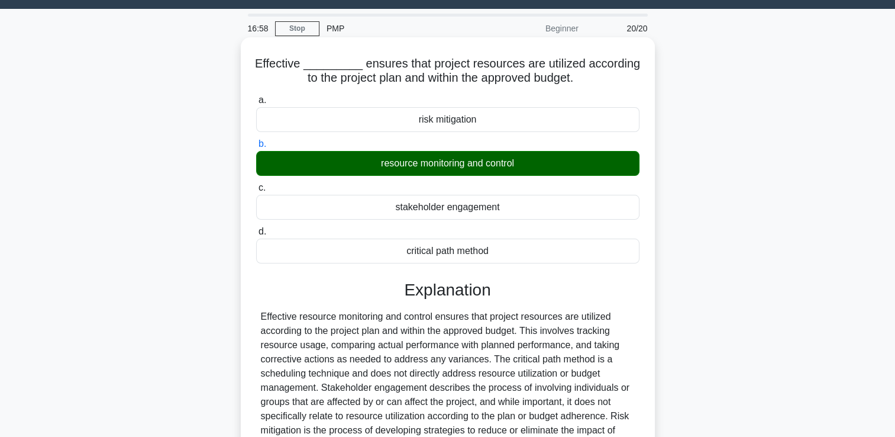
scroll to position [202, 0]
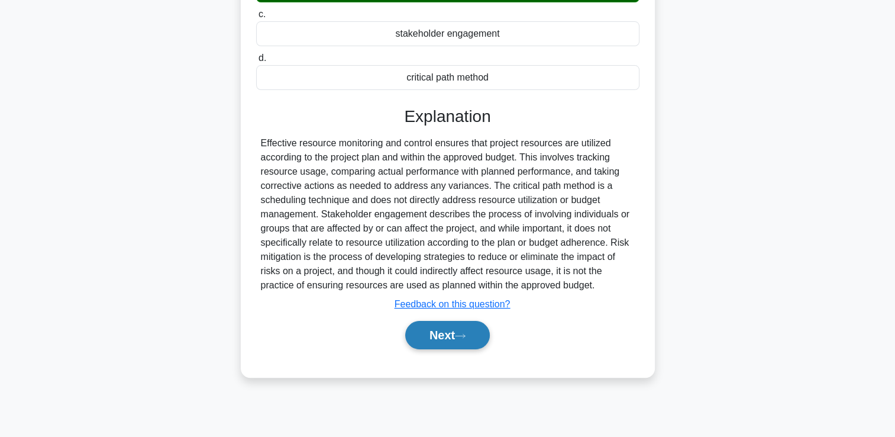
click at [448, 347] on button "Next" at bounding box center [447, 335] width 85 height 28
click at [438, 329] on button "Next" at bounding box center [447, 335] width 85 height 28
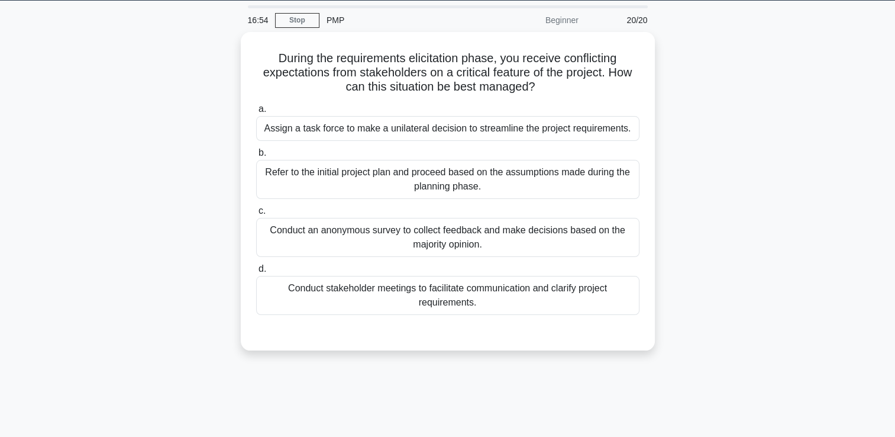
scroll to position [18, 0]
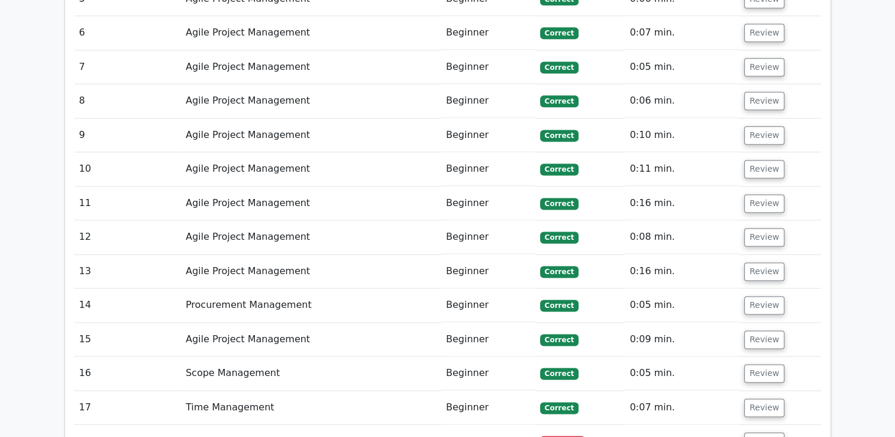
scroll to position [1860, 0]
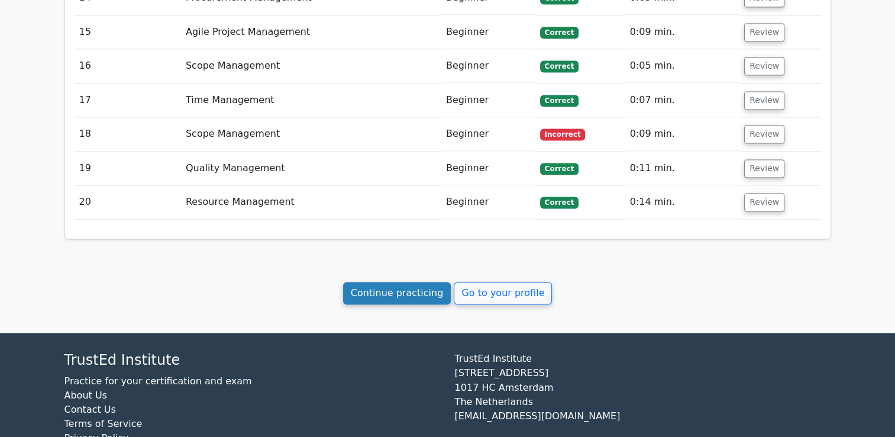
click at [408, 282] on link "Continue practicing" at bounding box center [397, 293] width 108 height 22
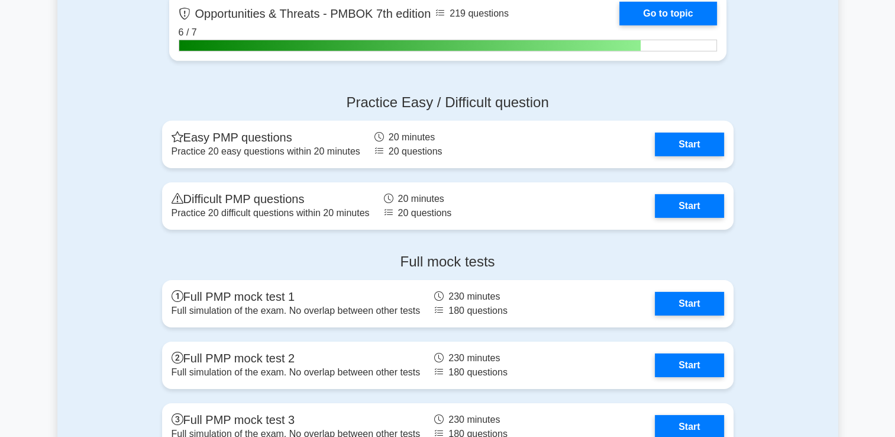
scroll to position [3788, 0]
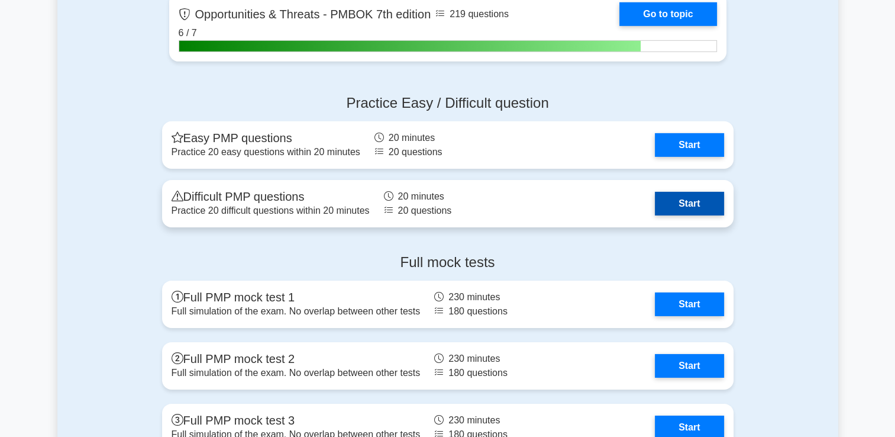
click at [702, 205] on link "Start" at bounding box center [689, 204] width 69 height 24
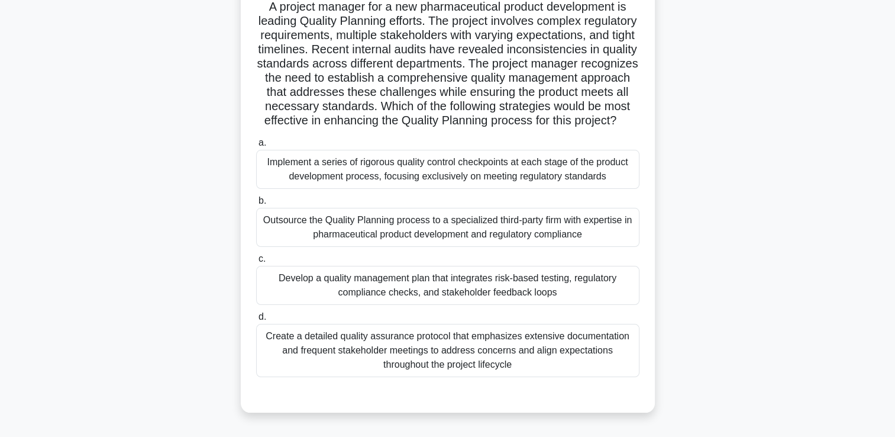
scroll to position [89, 0]
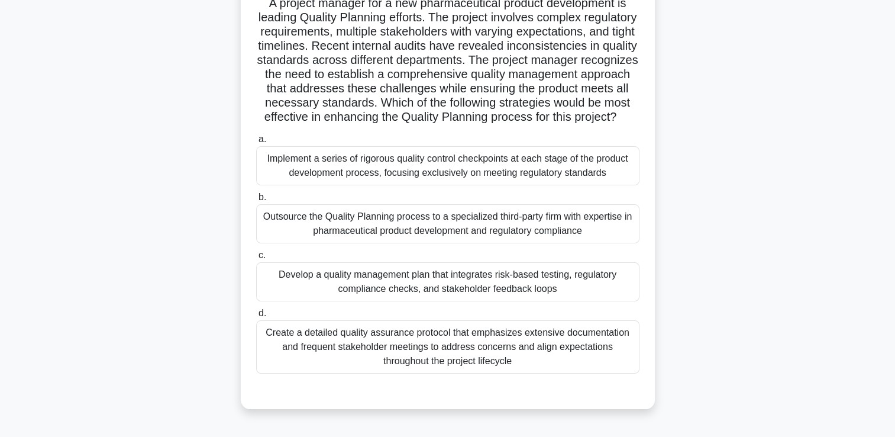
click at [563, 355] on div "Create a detailed quality assurance protocol that emphasizes extensive document…" at bounding box center [447, 346] width 383 height 53
click at [256, 317] on input "d. Create a detailed quality assurance protocol that emphasizes extensive docum…" at bounding box center [256, 313] width 0 height 8
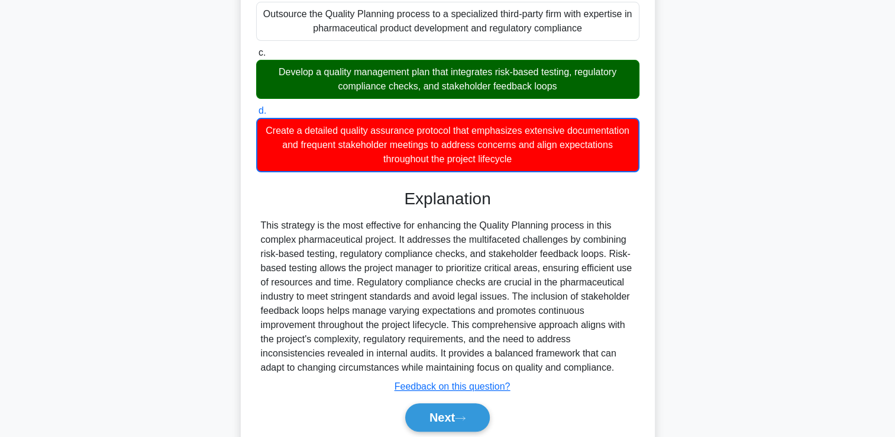
scroll to position [350, 0]
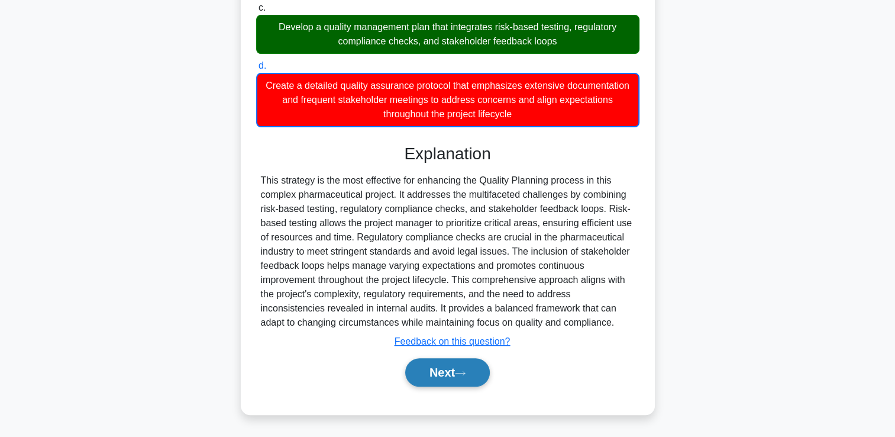
click at [472, 373] on button "Next" at bounding box center [447, 372] width 85 height 28
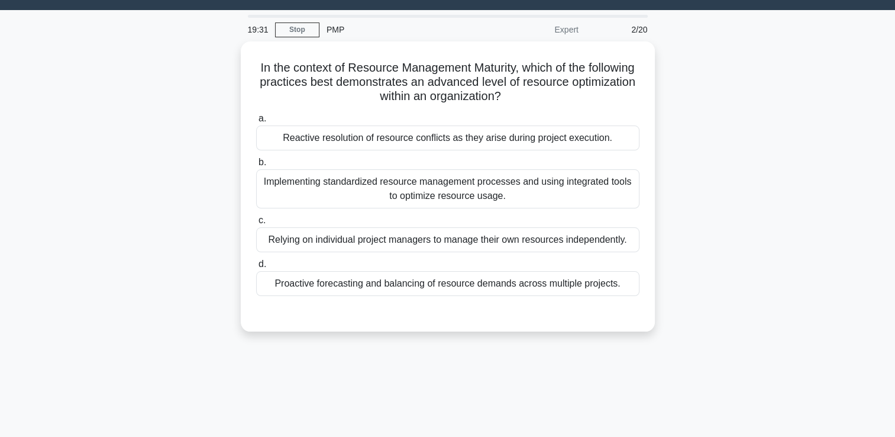
scroll to position [27, 0]
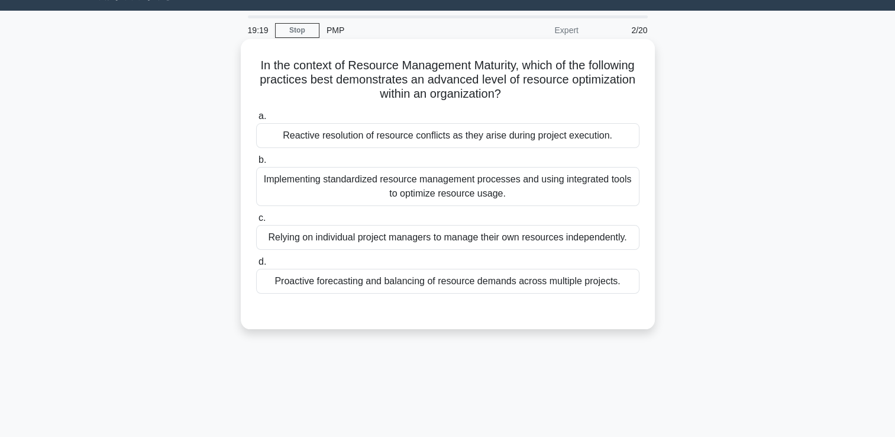
click at [492, 193] on div "Implementing standardized resource management processes and using integrated to…" at bounding box center [447, 186] width 383 height 39
click at [256, 164] on input "b. Implementing standardized resource management processes and using integrated…" at bounding box center [256, 160] width 0 height 8
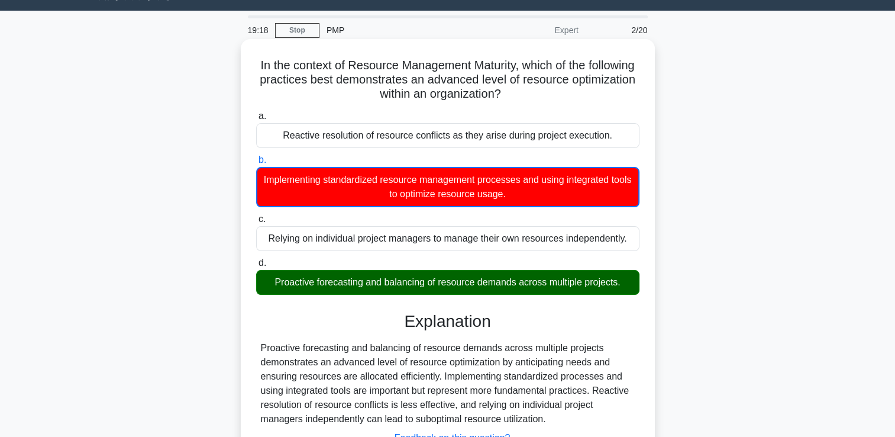
scroll to position [202, 0]
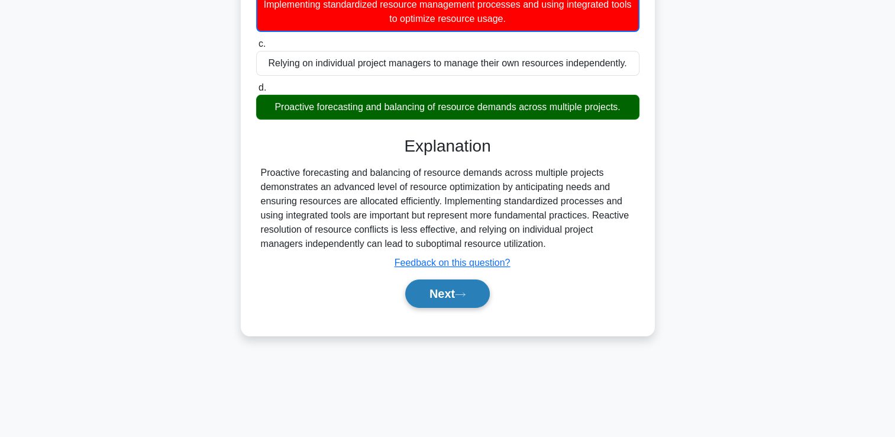
click at [448, 297] on button "Next" at bounding box center [447, 293] width 85 height 28
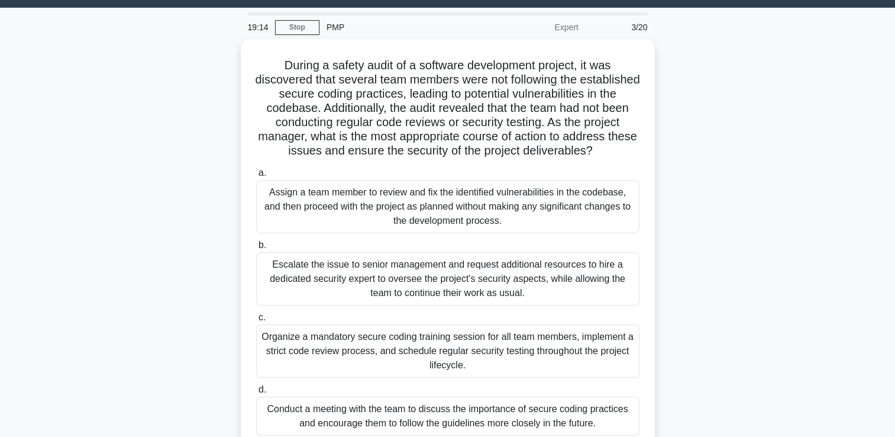
scroll to position [0, 0]
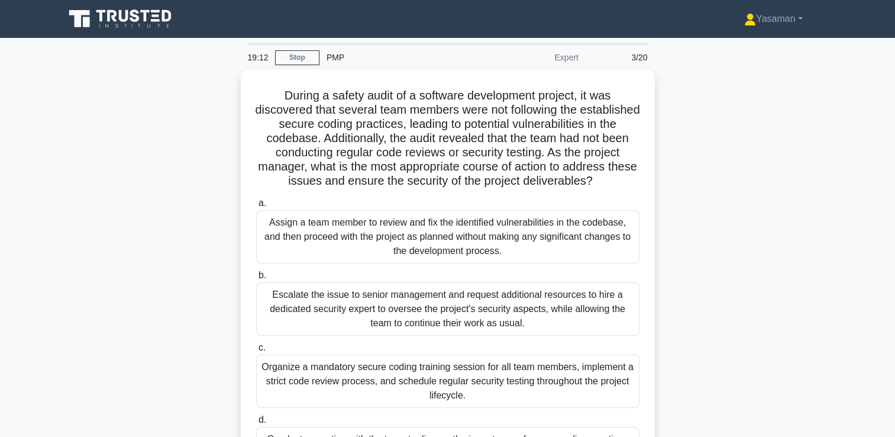
click at [133, 21] on icon at bounding box center [134, 15] width 9 height 12
